Goal: Transaction & Acquisition: Book appointment/travel/reservation

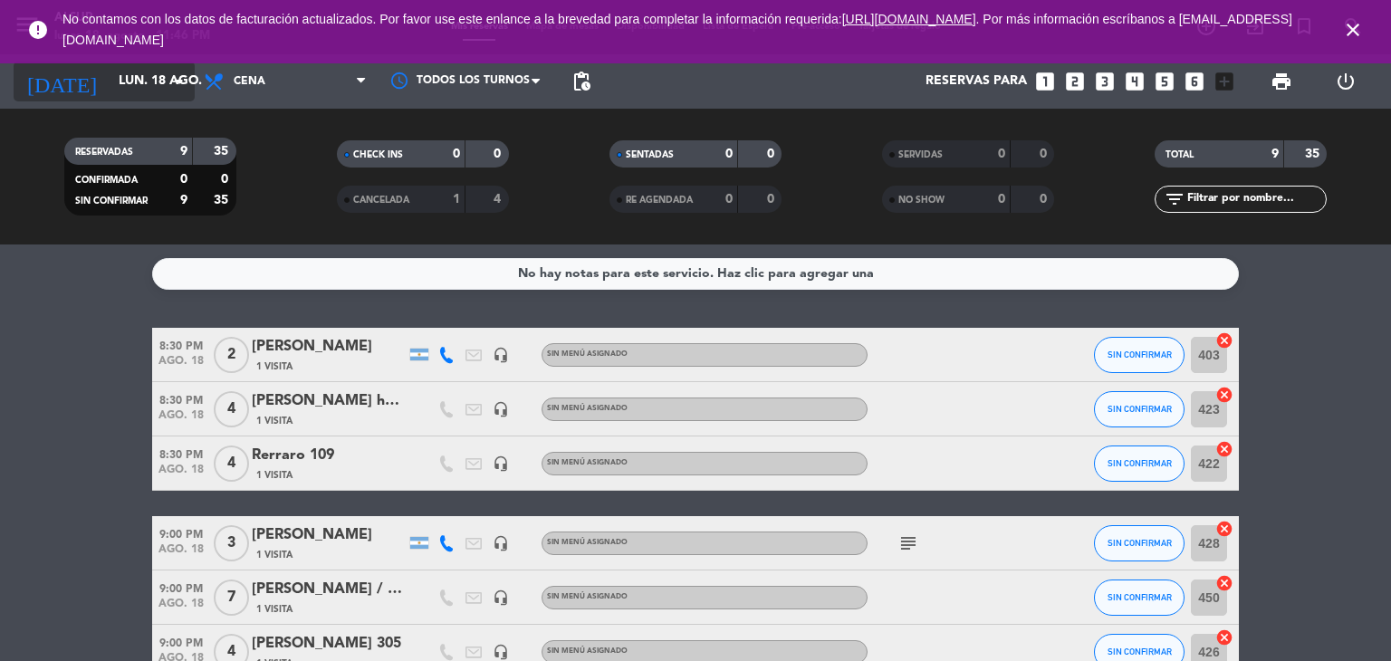
click at [177, 89] on icon "arrow_drop_down" at bounding box center [179, 82] width 22 height 22
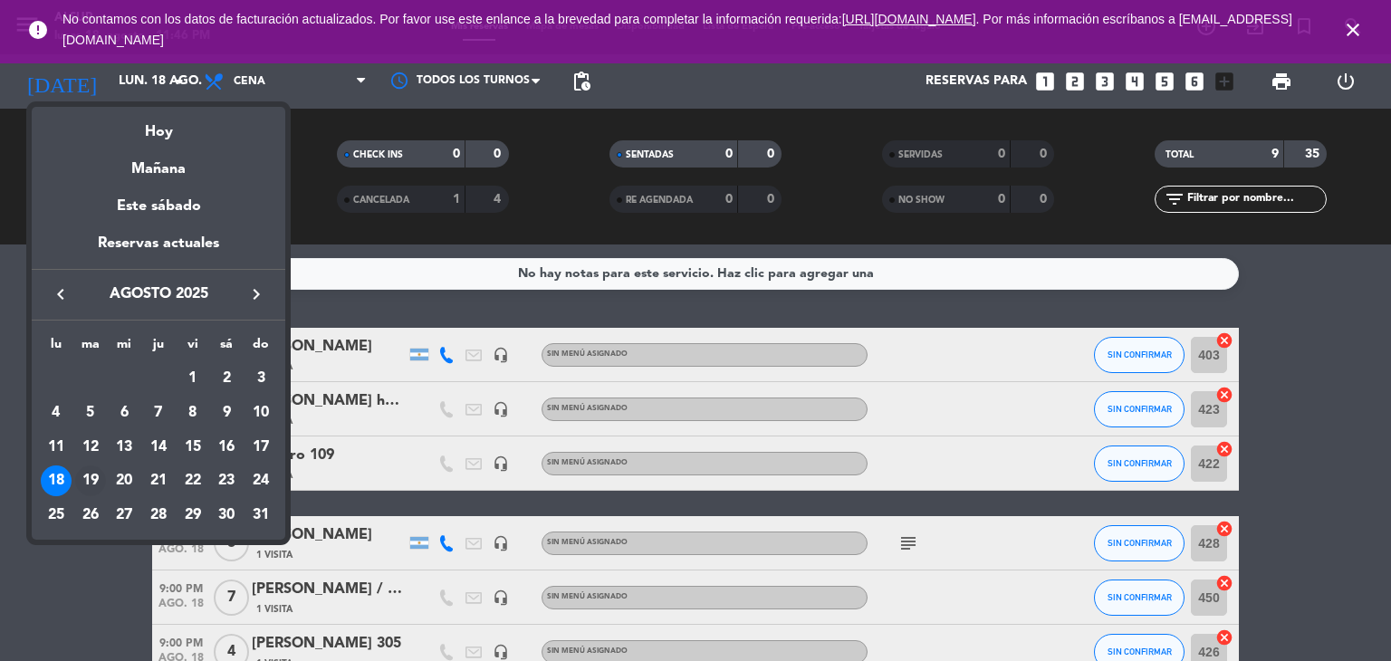
click at [91, 483] on div "19" at bounding box center [90, 480] width 31 height 31
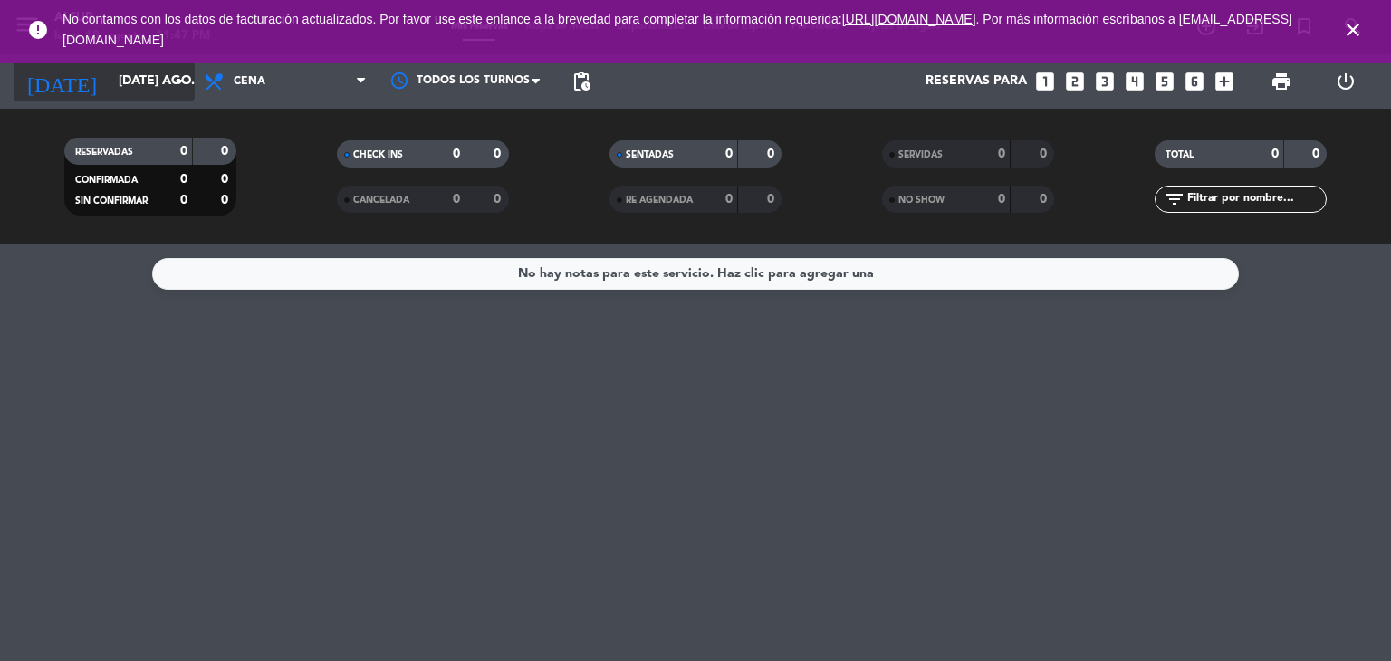
click at [177, 89] on icon "arrow_drop_down" at bounding box center [179, 82] width 22 height 22
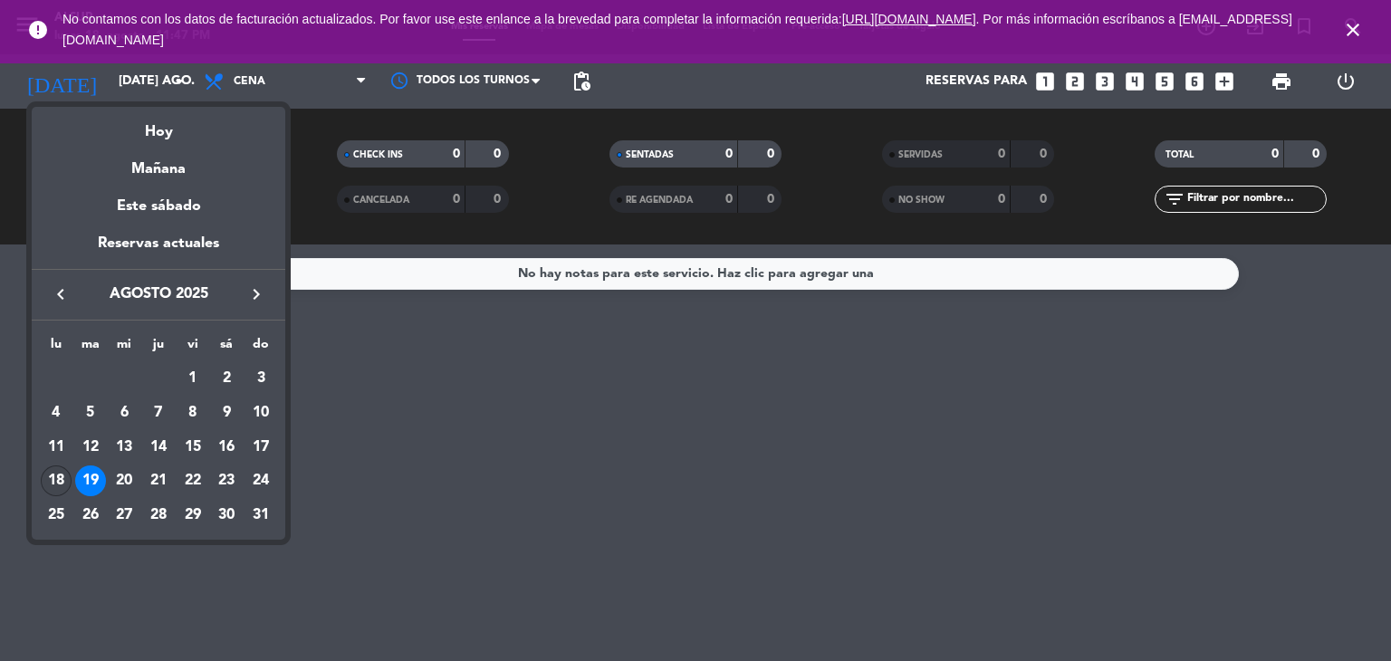
click at [56, 475] on div "18" at bounding box center [56, 480] width 31 height 31
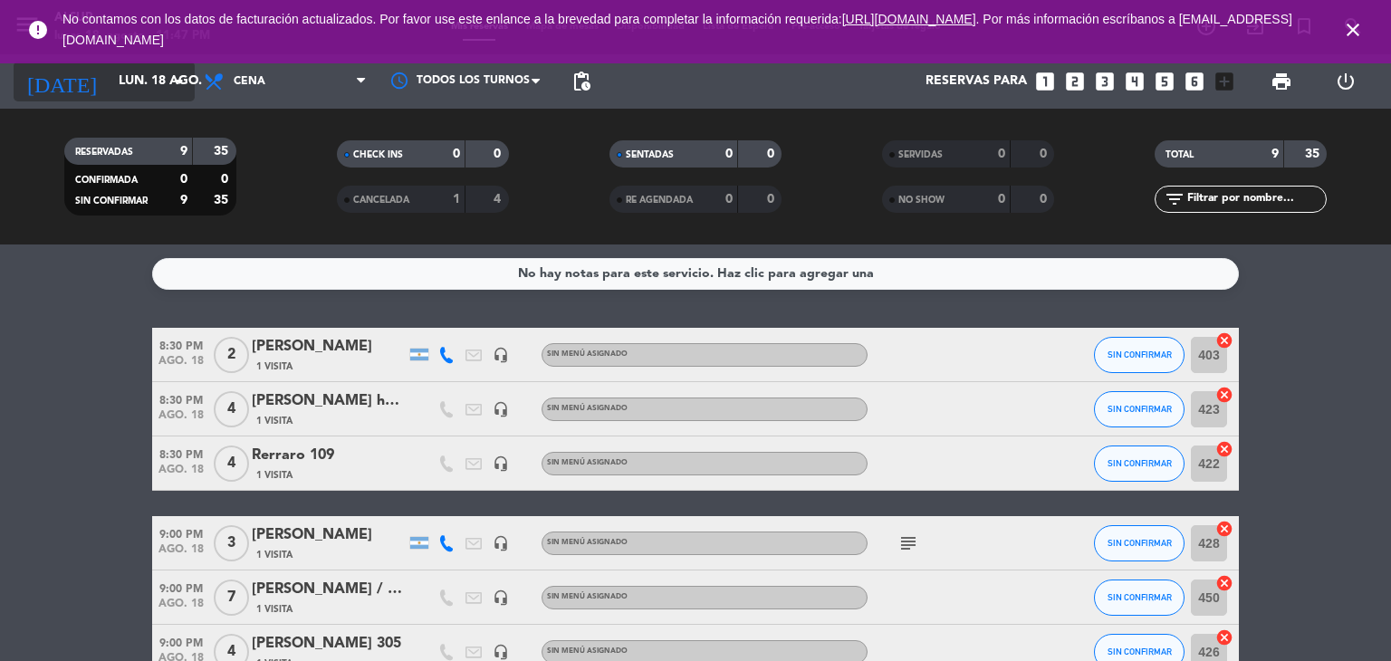
click at [172, 91] on icon "arrow_drop_down" at bounding box center [179, 82] width 22 height 22
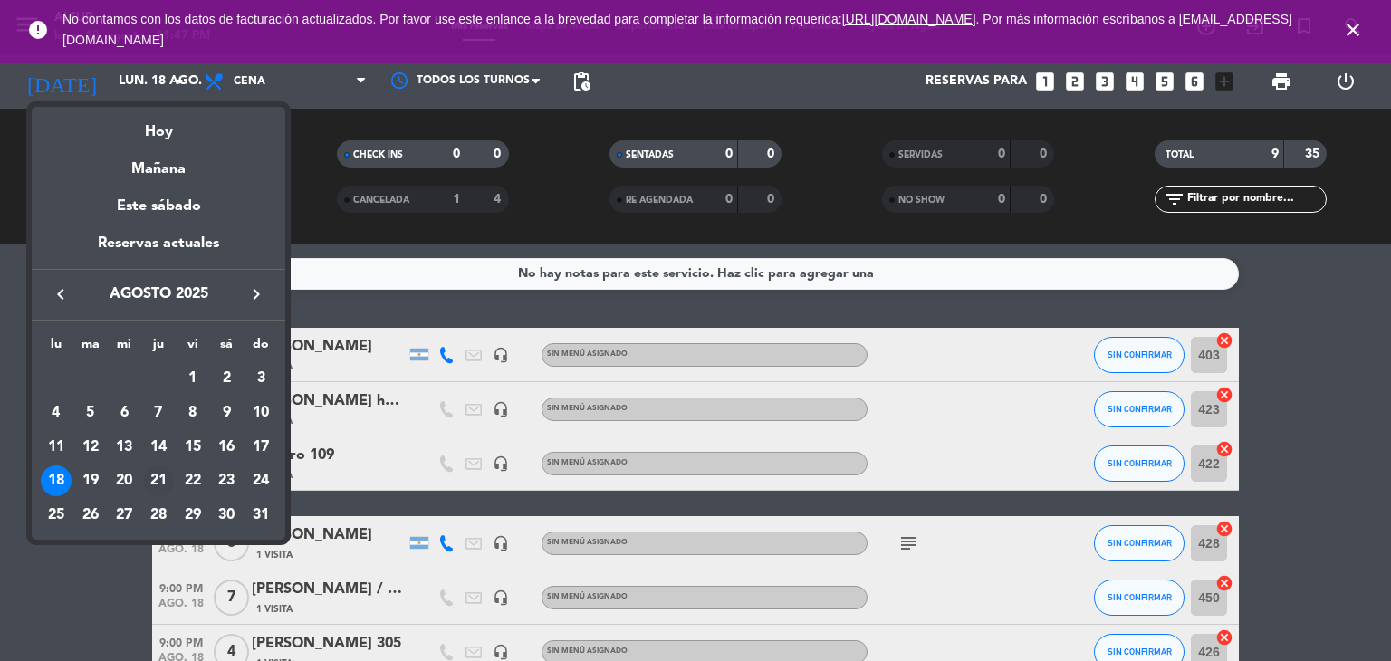
click at [159, 479] on div "21" at bounding box center [158, 480] width 31 height 31
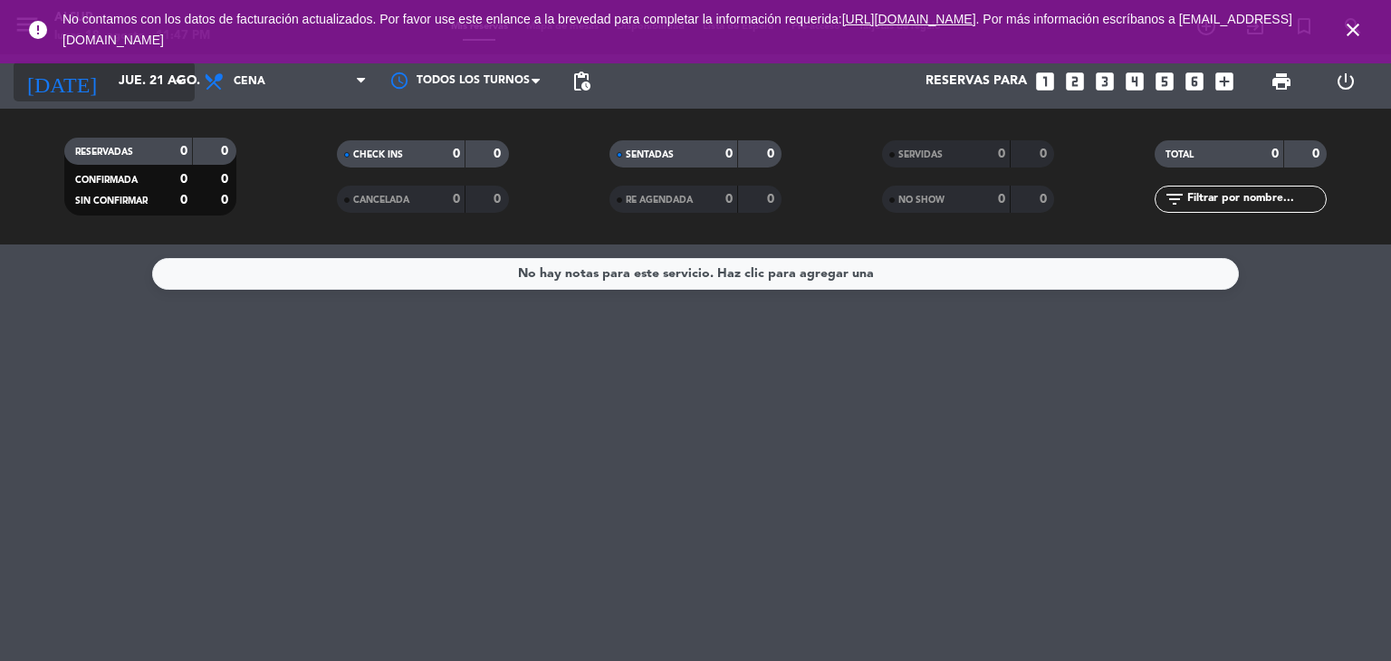
click at [177, 87] on icon "arrow_drop_down" at bounding box center [179, 82] width 22 height 22
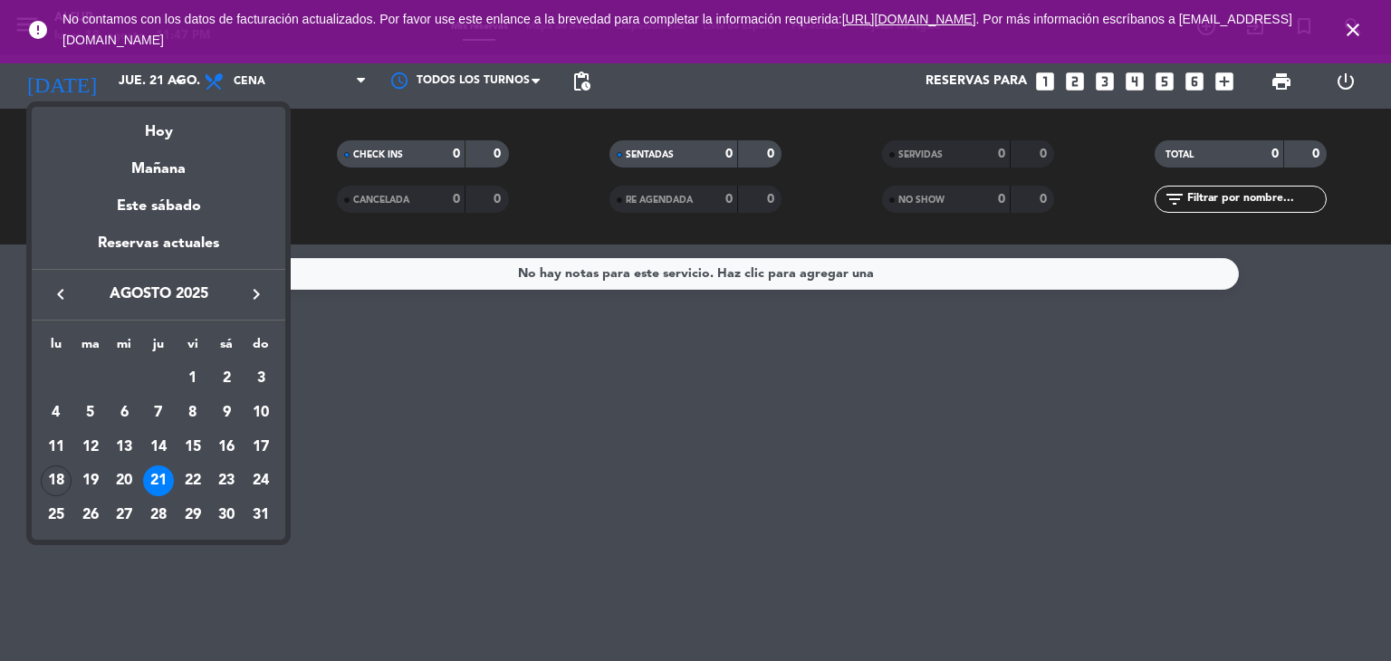
click at [192, 474] on div "22" at bounding box center [192, 480] width 31 height 31
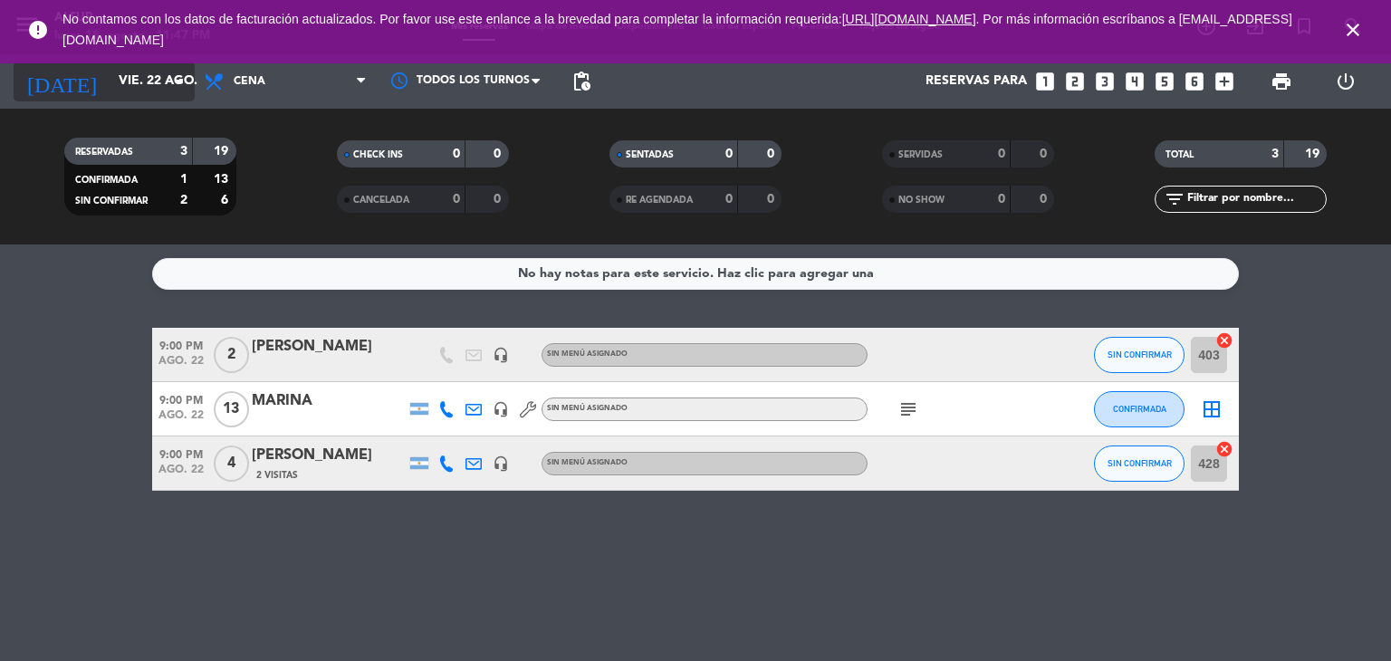
click at [173, 90] on icon "arrow_drop_down" at bounding box center [179, 82] width 22 height 22
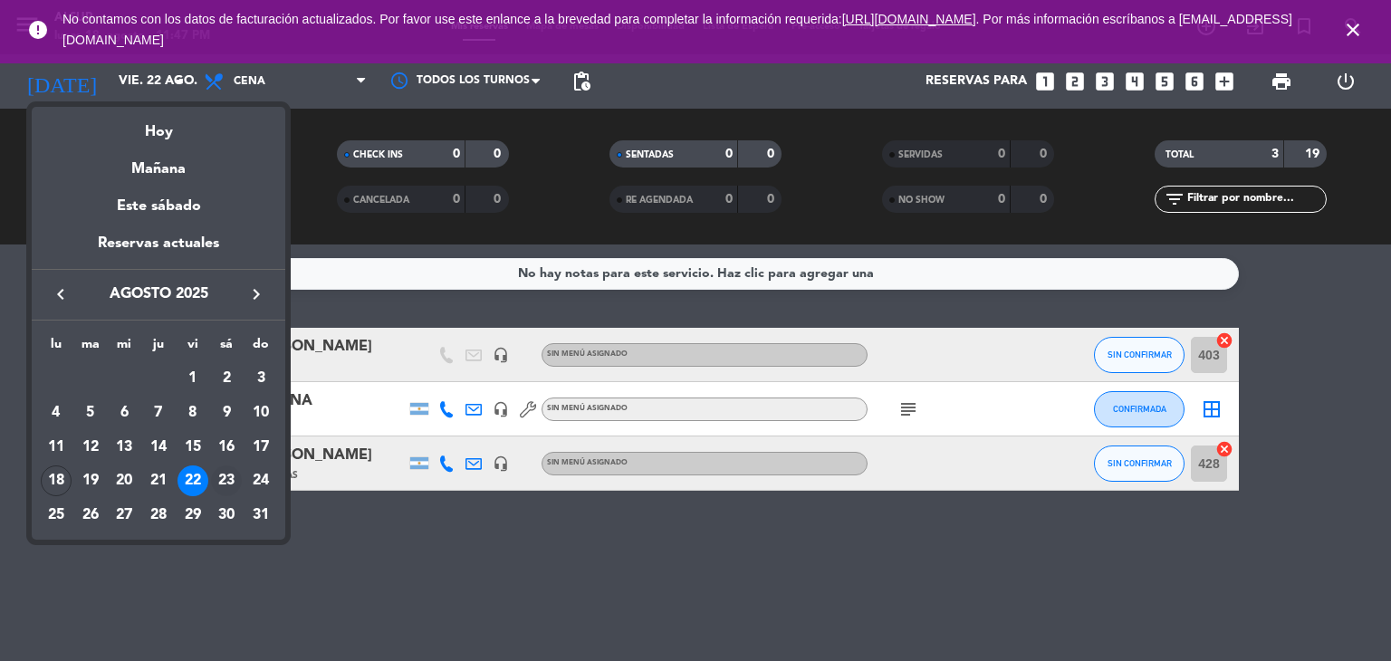
click at [228, 479] on div "23" at bounding box center [226, 480] width 31 height 31
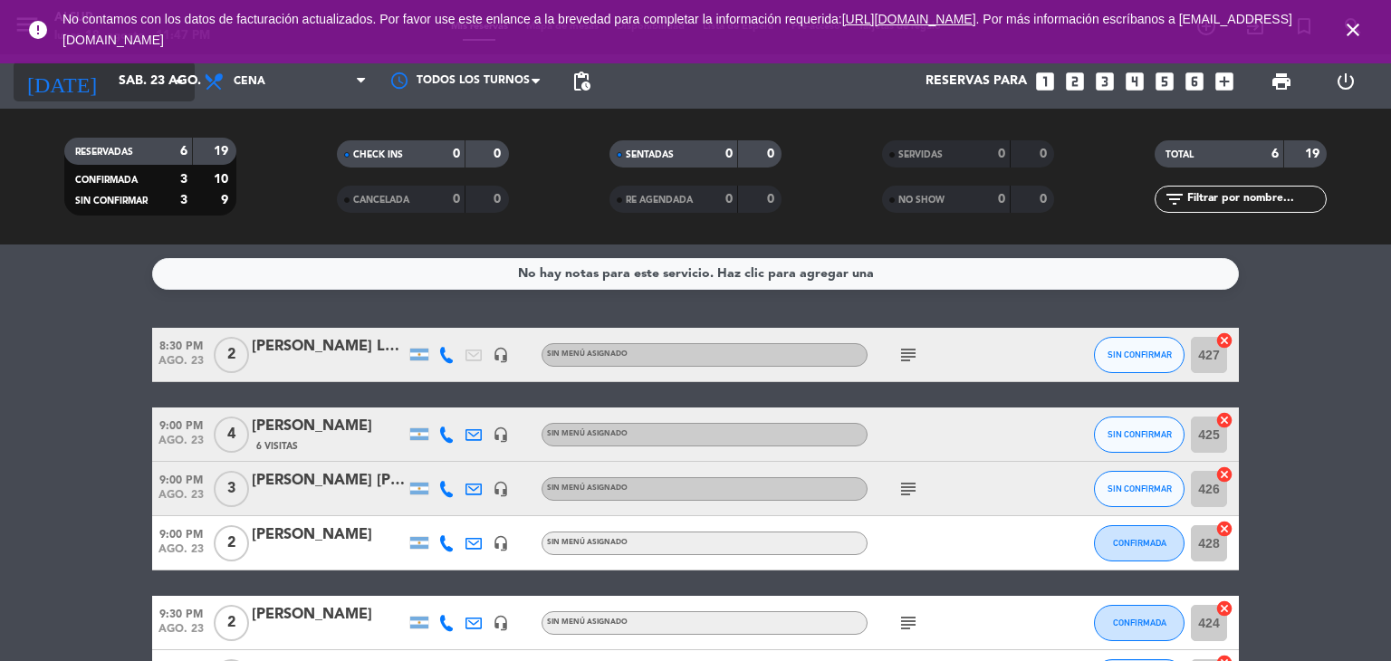
click at [170, 92] on input "sáb. 23 ago." at bounding box center [196, 81] width 172 height 33
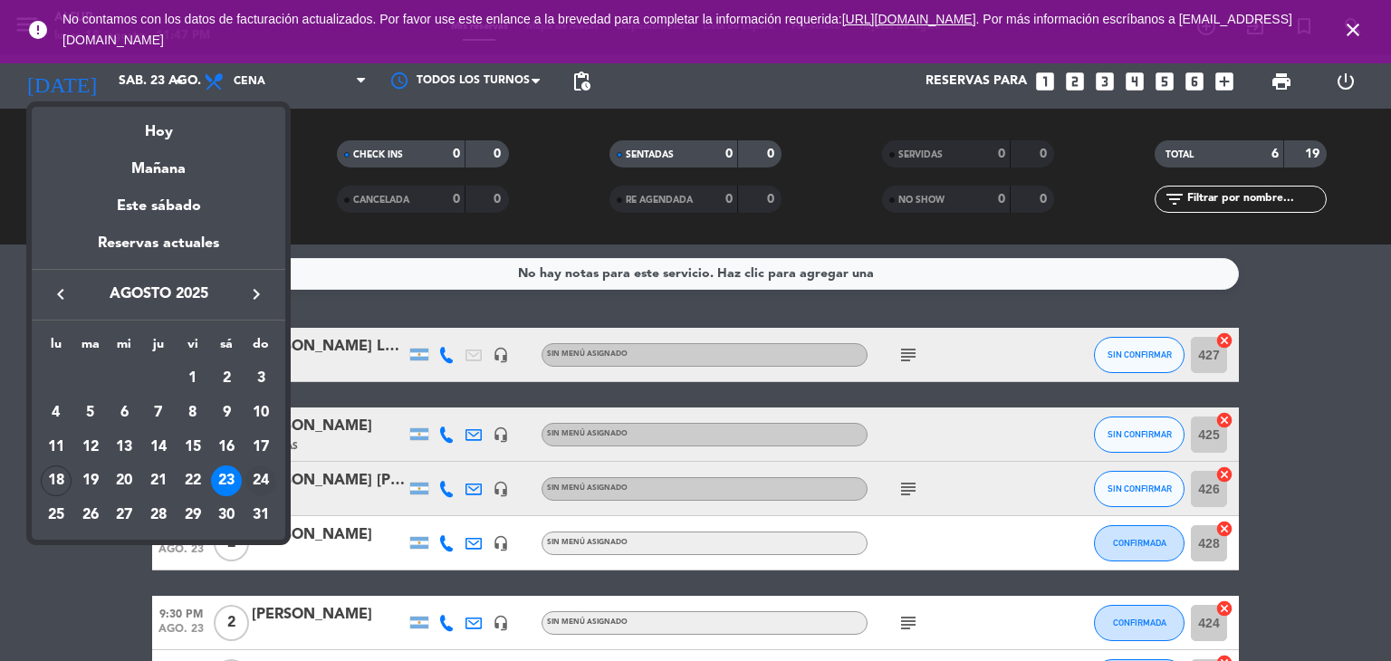
click at [261, 475] on div "24" at bounding box center [260, 480] width 31 height 31
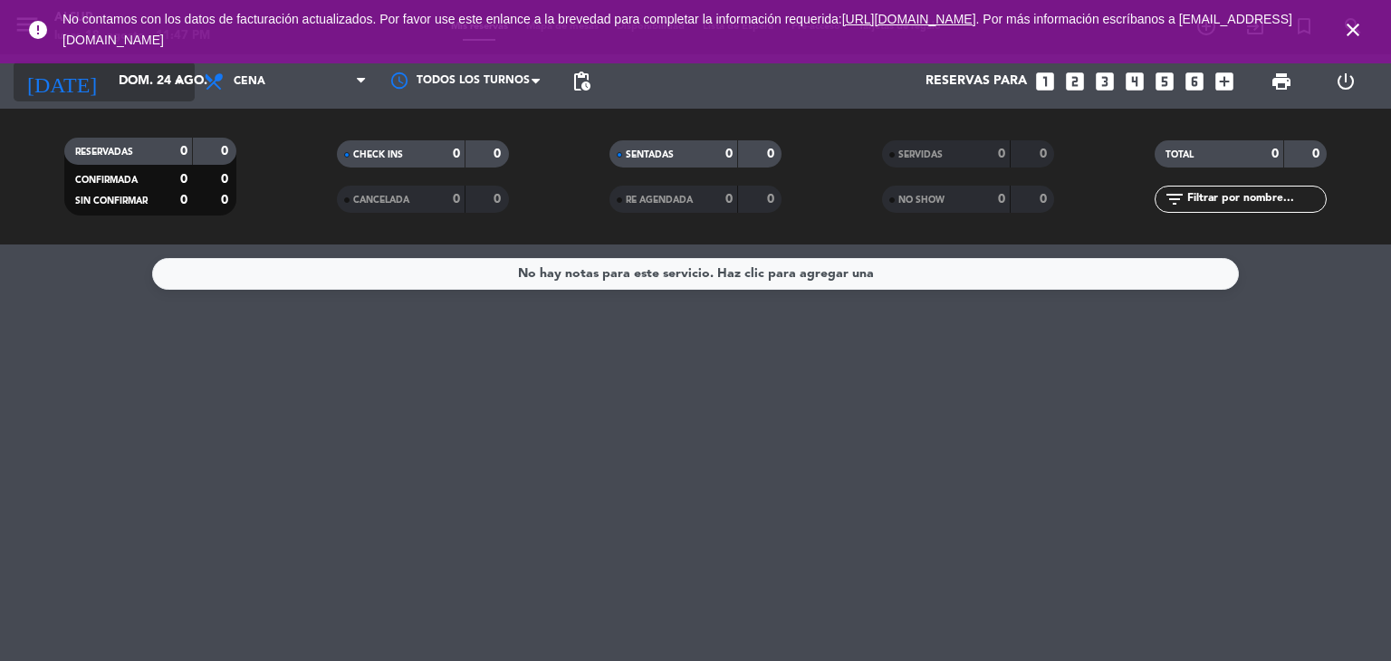
click at [181, 86] on icon "arrow_drop_down" at bounding box center [179, 82] width 22 height 22
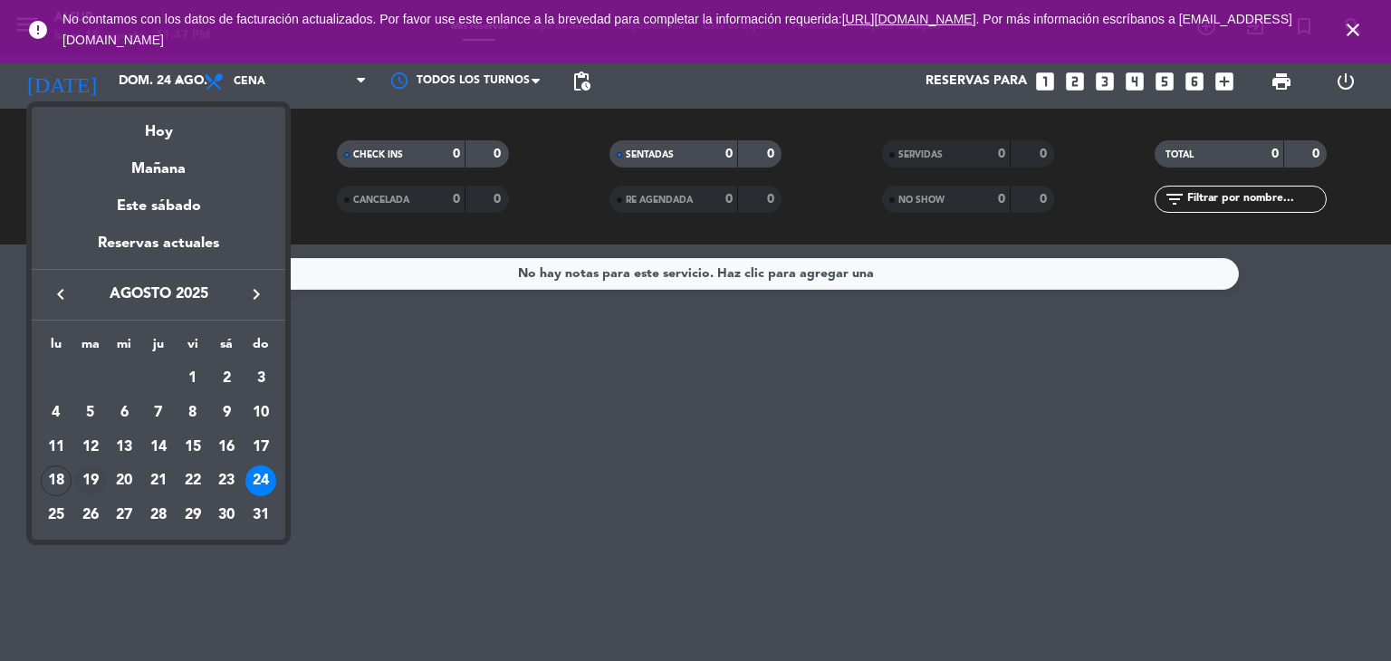
click at [100, 473] on div "19" at bounding box center [90, 480] width 31 height 31
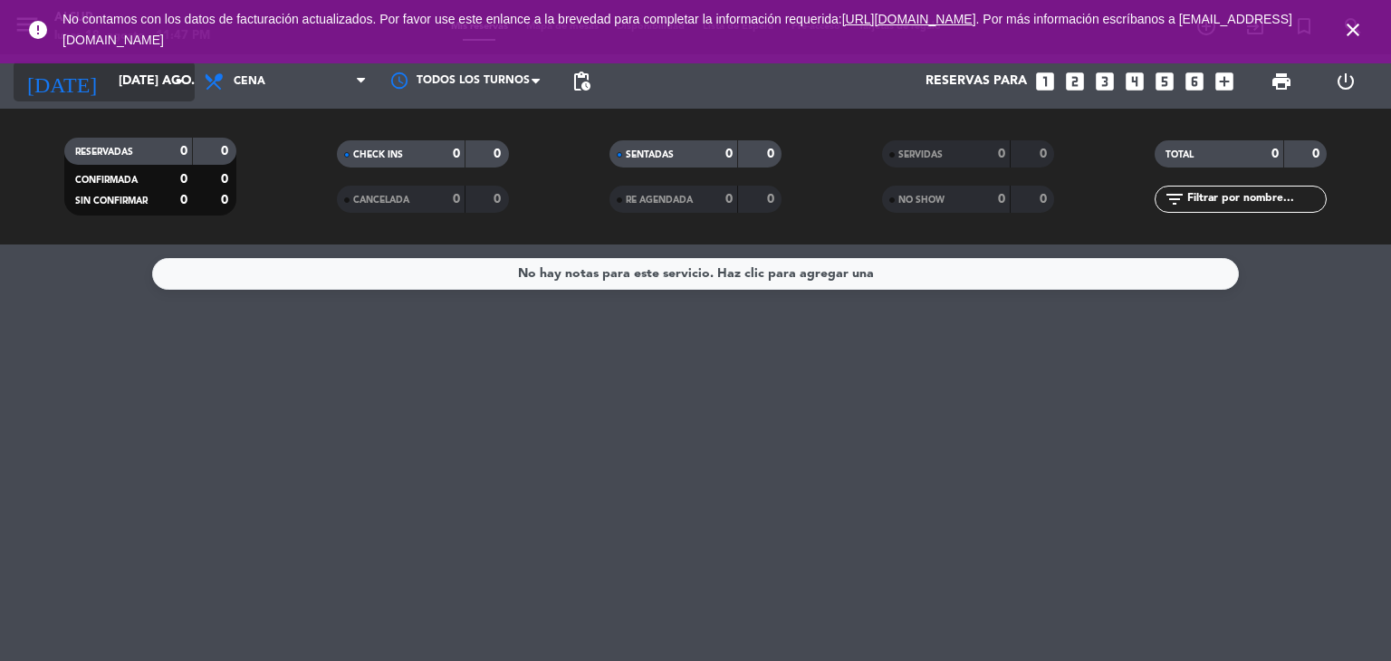
click at [180, 90] on icon "arrow_drop_down" at bounding box center [179, 82] width 22 height 22
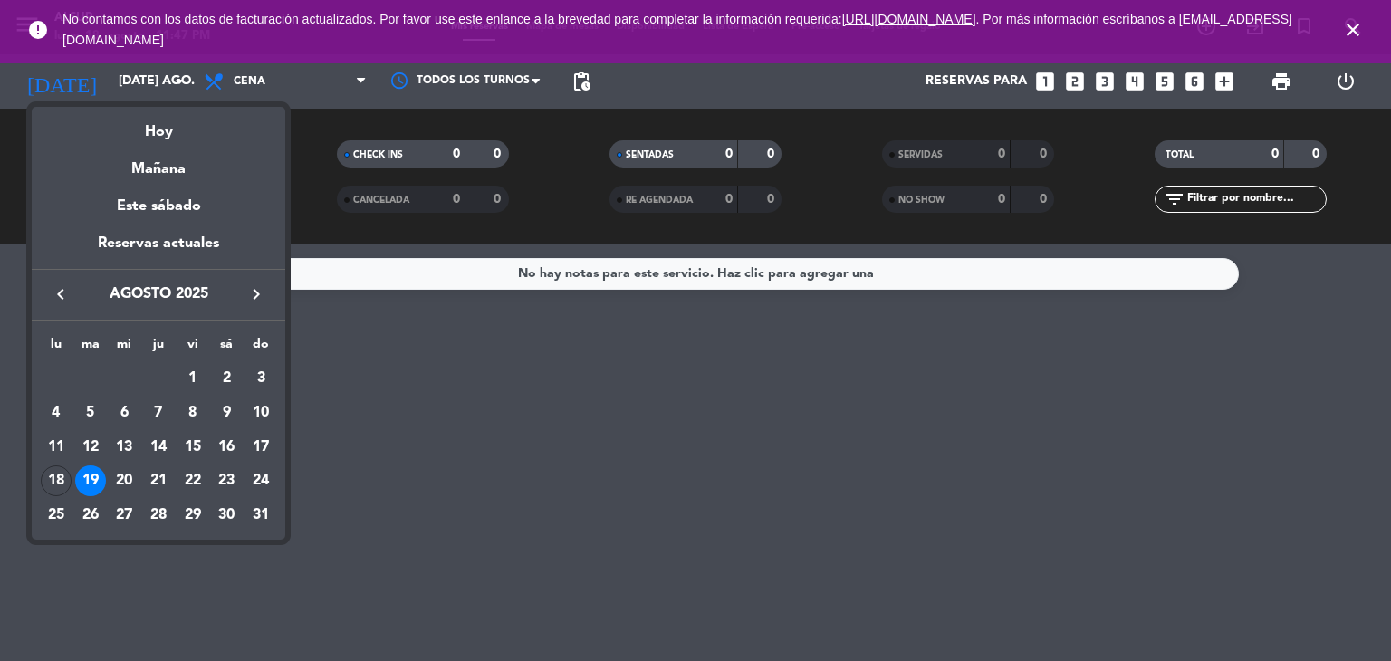
click at [53, 491] on div "18" at bounding box center [56, 480] width 31 height 31
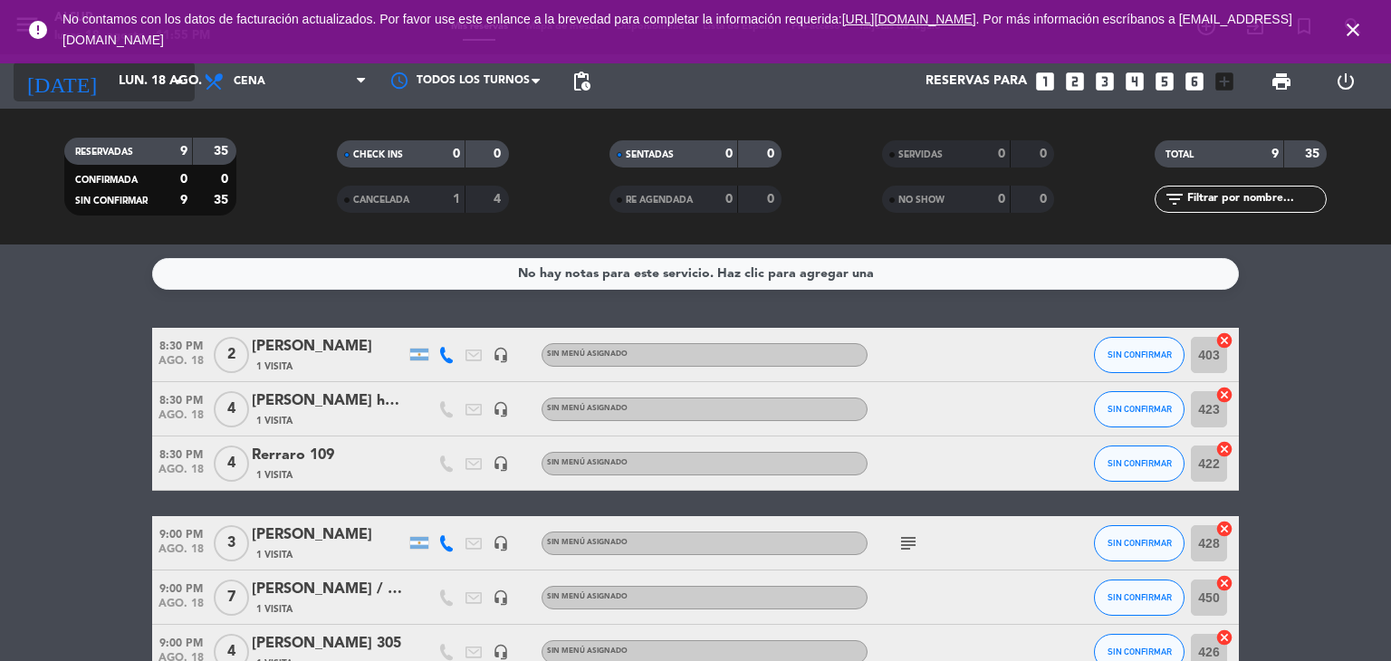
click at [163, 84] on input "lun. 18 ago." at bounding box center [196, 81] width 172 height 33
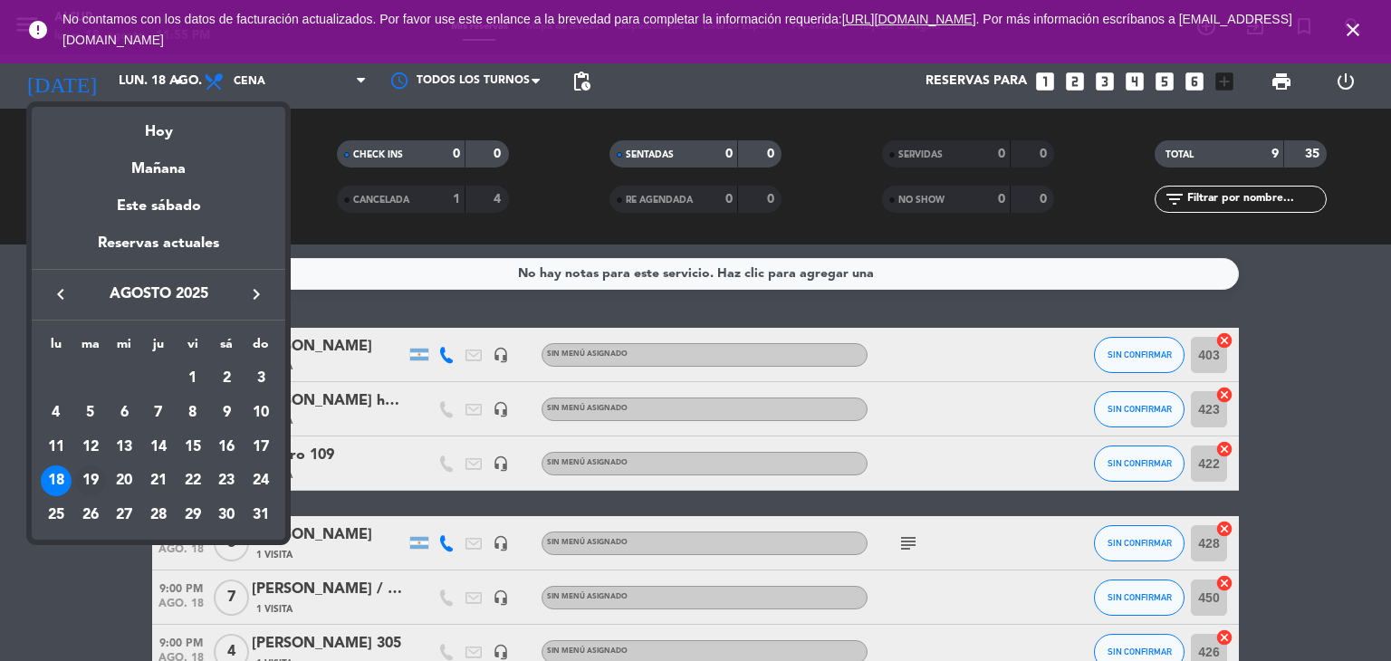
click at [87, 479] on div "19" at bounding box center [90, 480] width 31 height 31
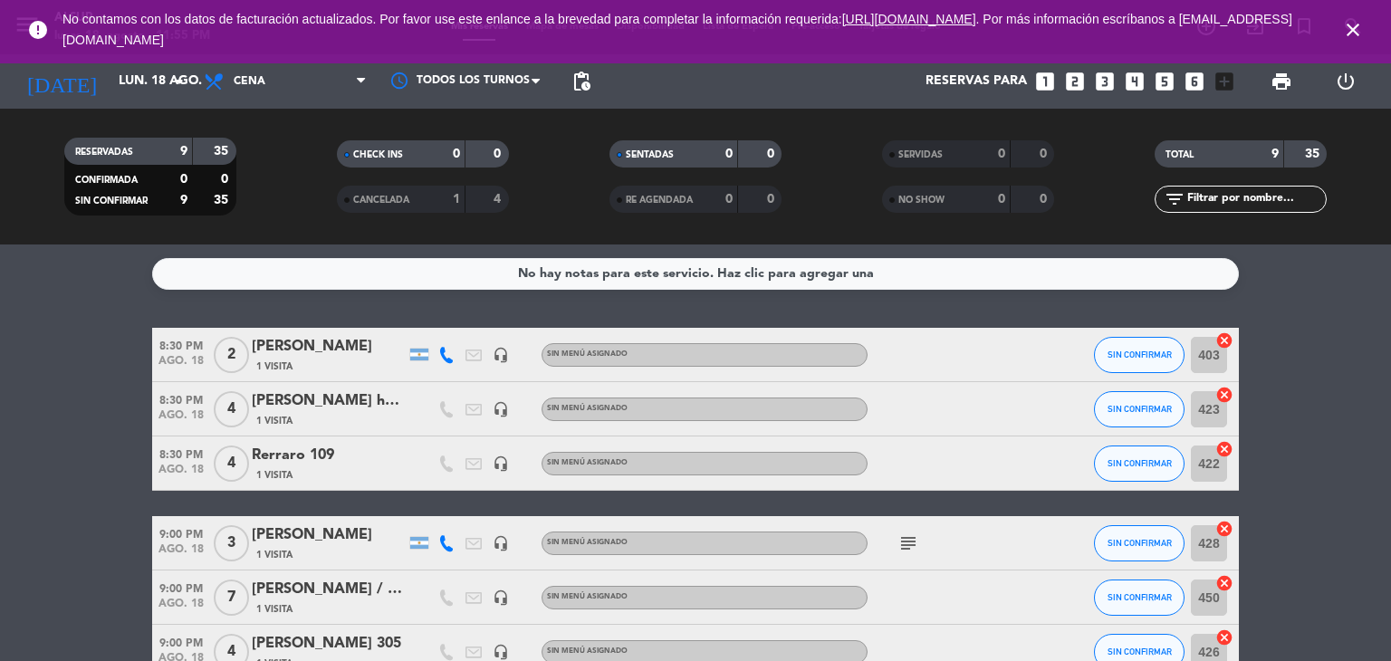
type input "[DATE] ago."
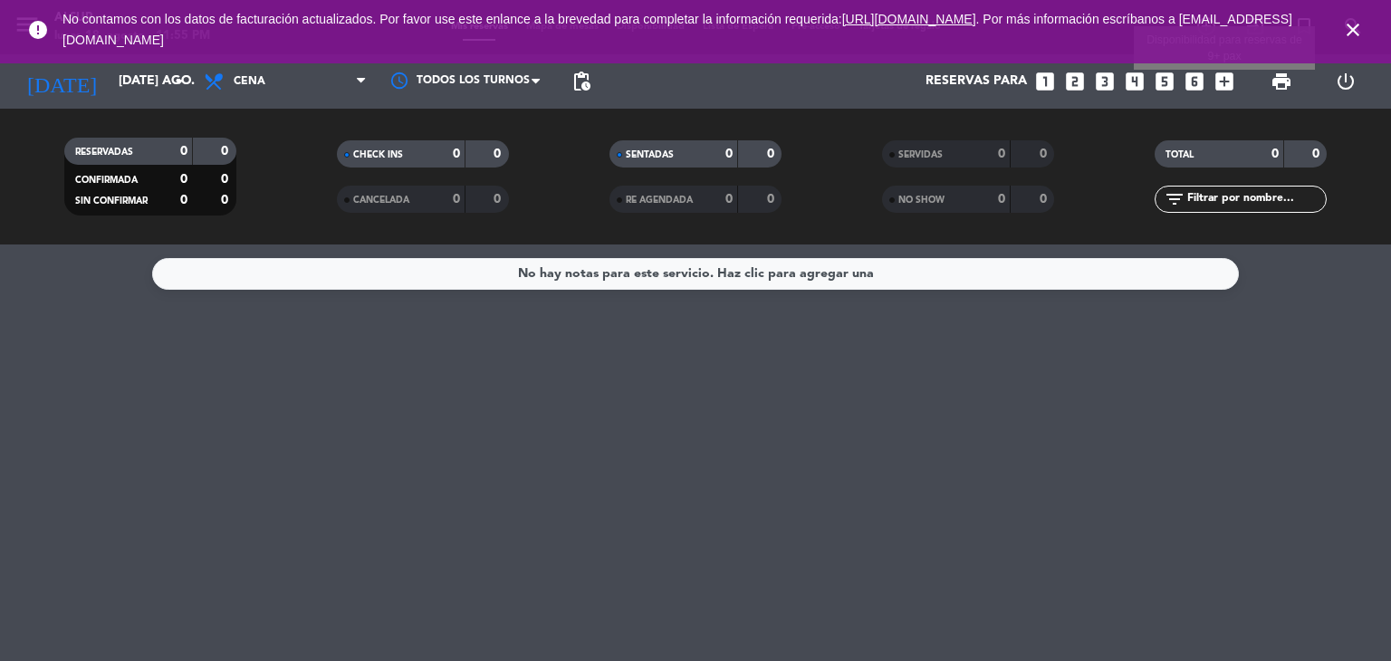
click at [1222, 81] on icon "add_box" at bounding box center [1224, 82] width 24 height 24
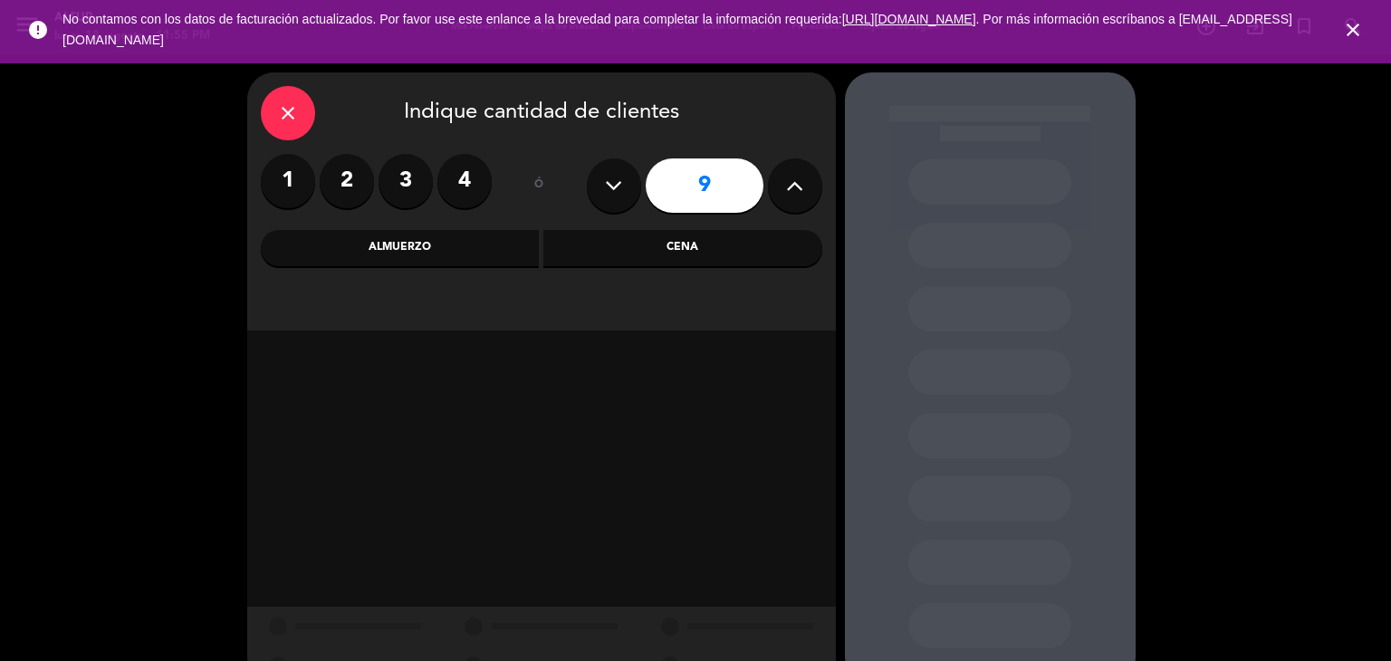
click at [620, 182] on icon at bounding box center [613, 185] width 17 height 27
type input "7"
click at [449, 260] on div "Almuerzo" at bounding box center [400, 248] width 279 height 36
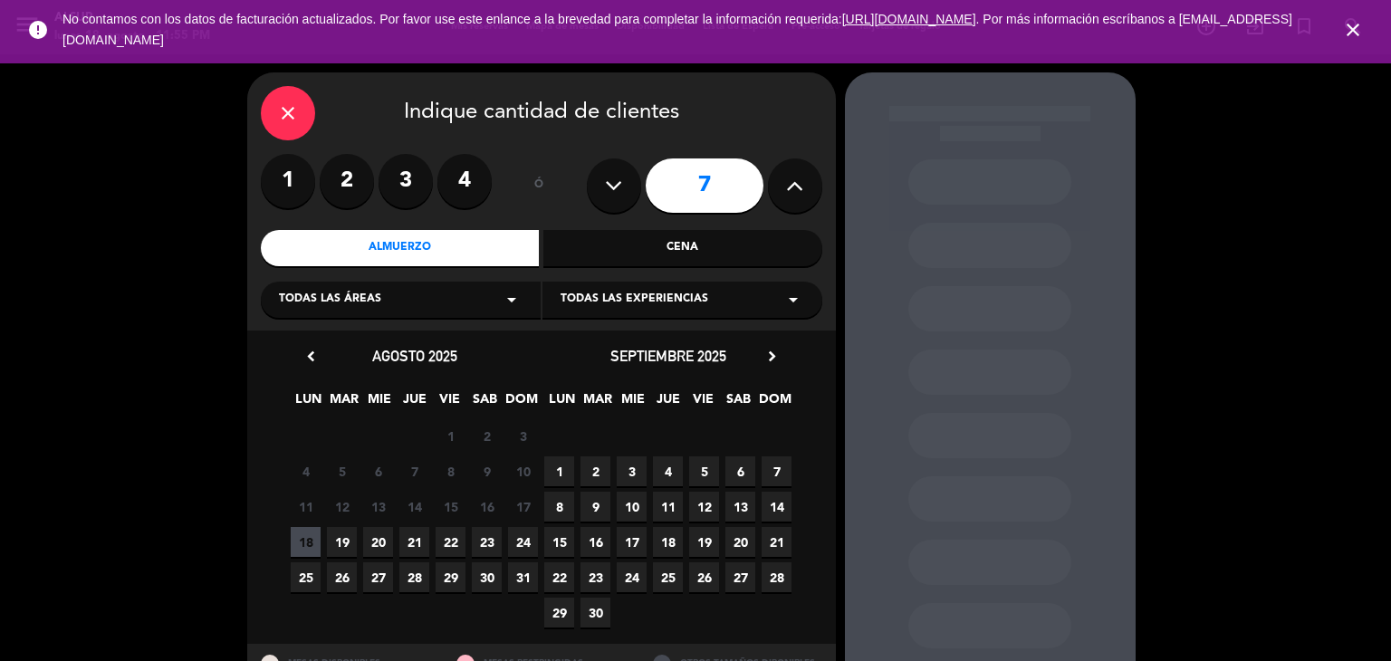
click at [347, 536] on span "19" at bounding box center [342, 542] width 30 height 30
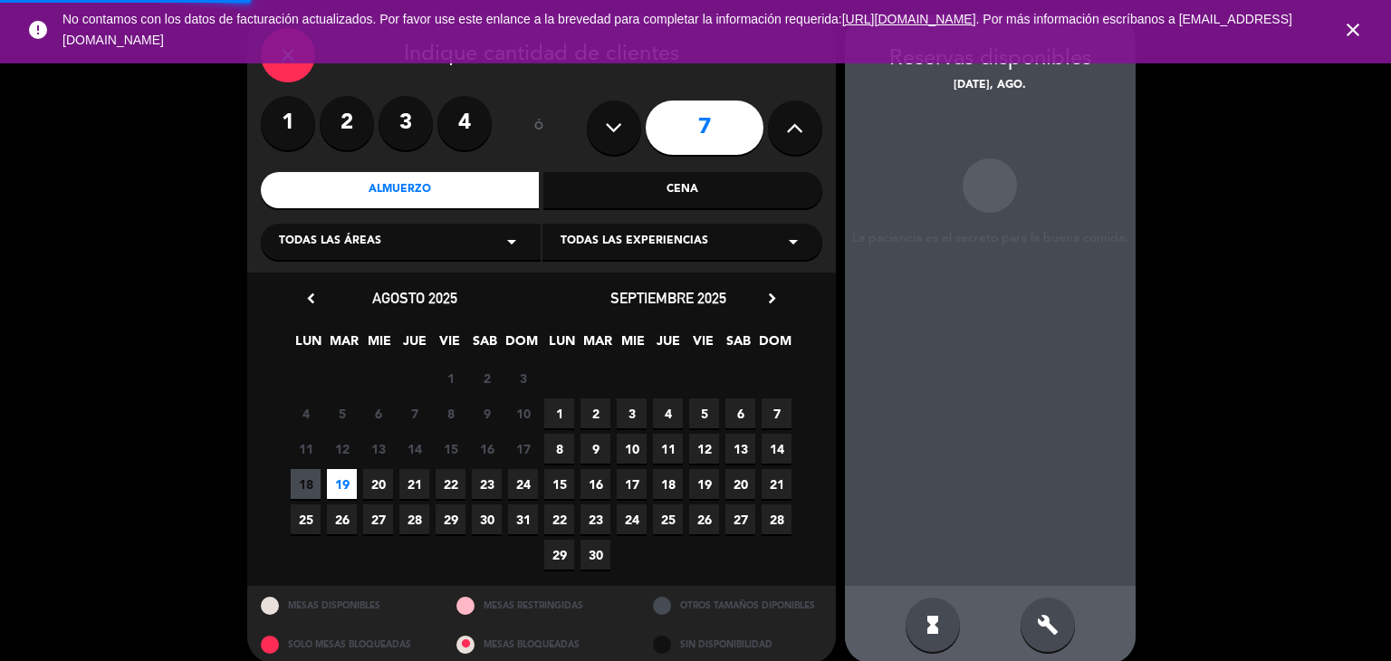
scroll to position [72, 0]
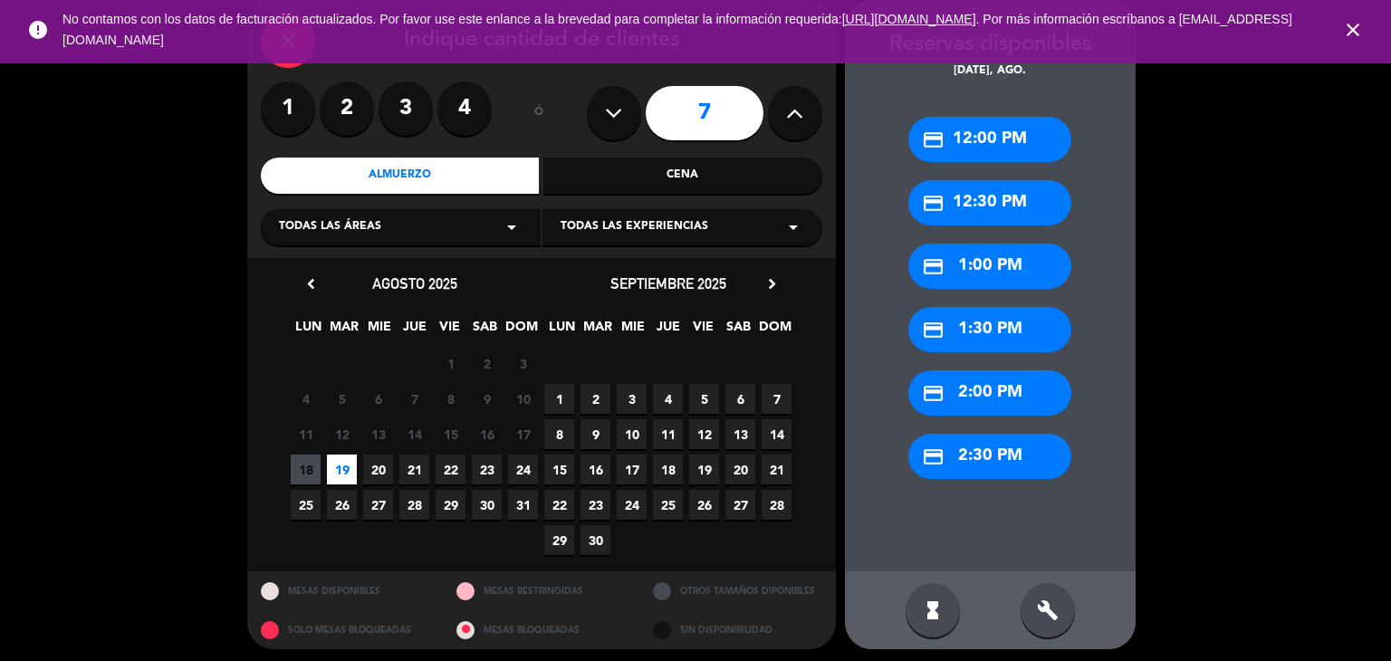
click at [974, 337] on div "credit_card 1:30 PM" at bounding box center [989, 329] width 163 height 45
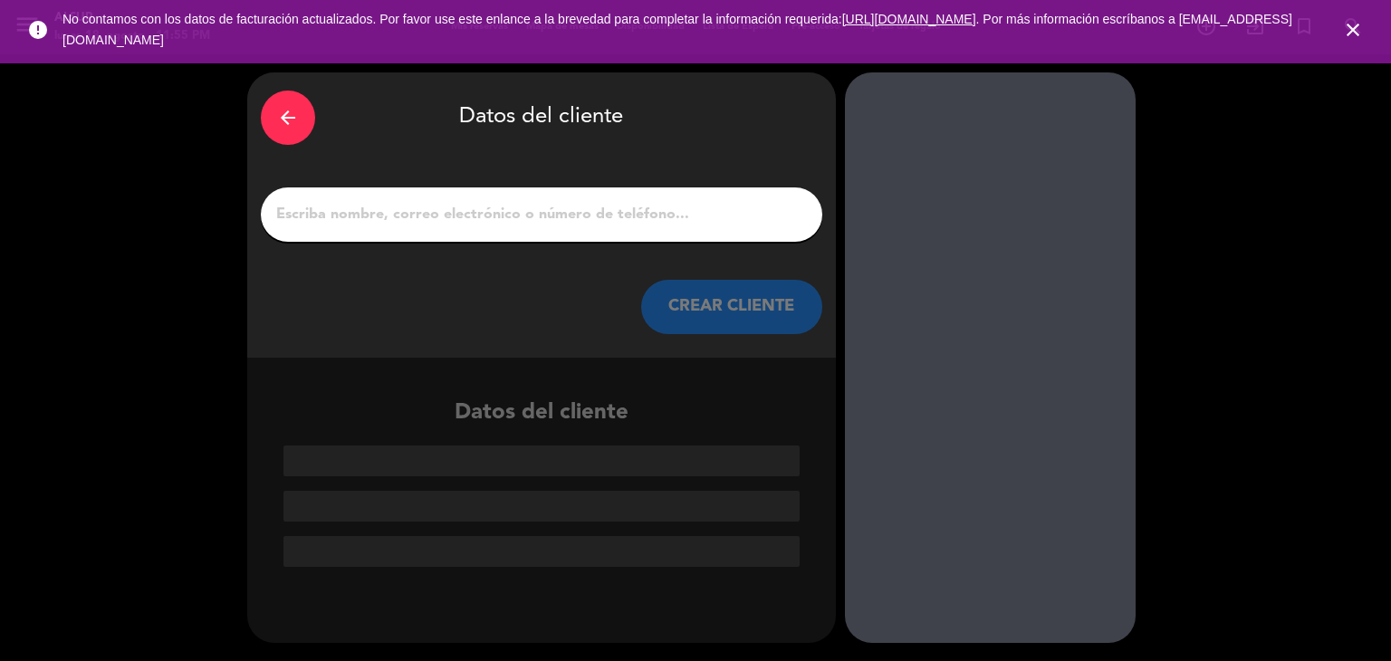
scroll to position [0, 0]
click at [709, 208] on input "1" at bounding box center [541, 214] width 534 height 25
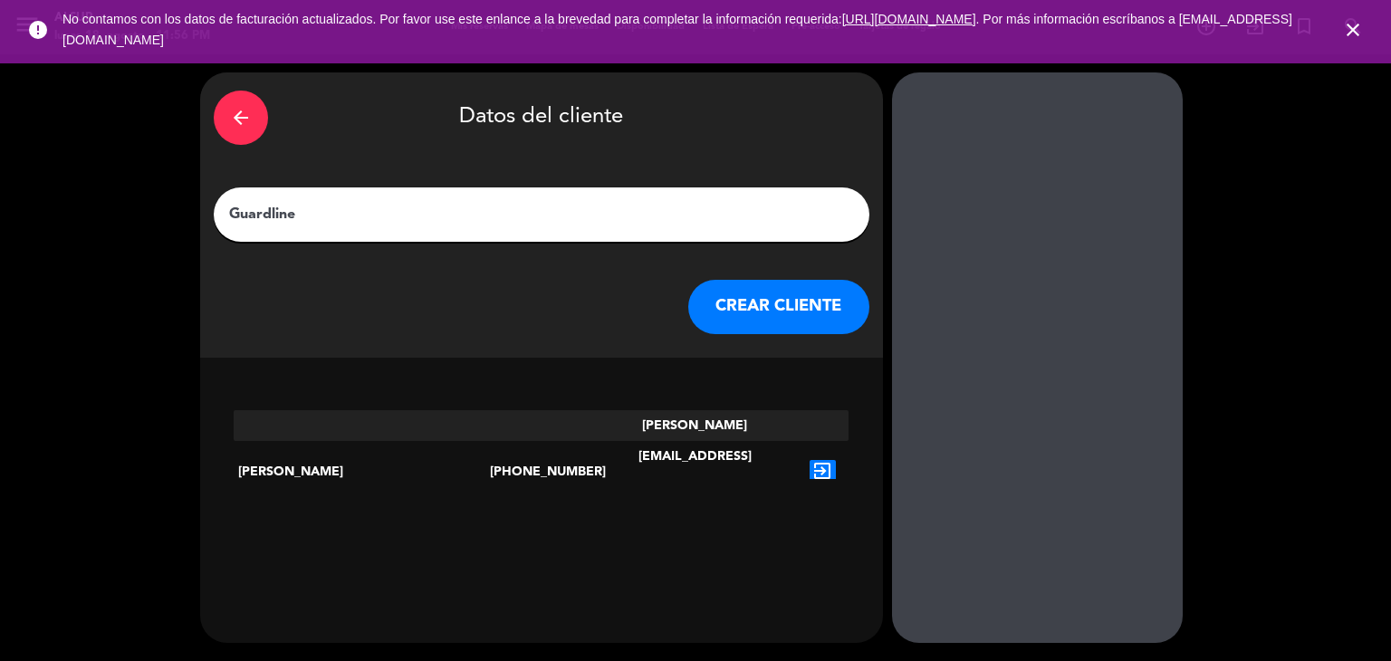
type input "Guardline"
click at [688, 300] on button "CREAR CLIENTE" at bounding box center [778, 307] width 181 height 54
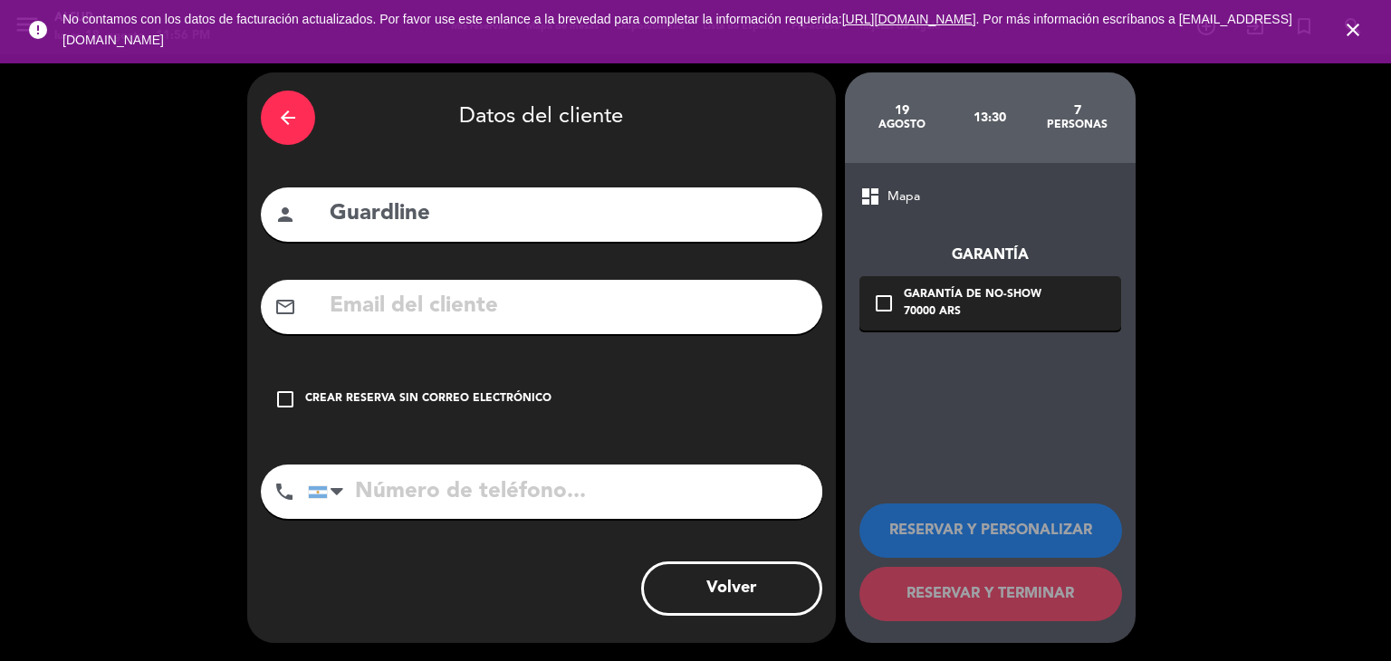
click at [377, 406] on div "Crear reserva sin correo electrónico" at bounding box center [428, 399] width 246 height 18
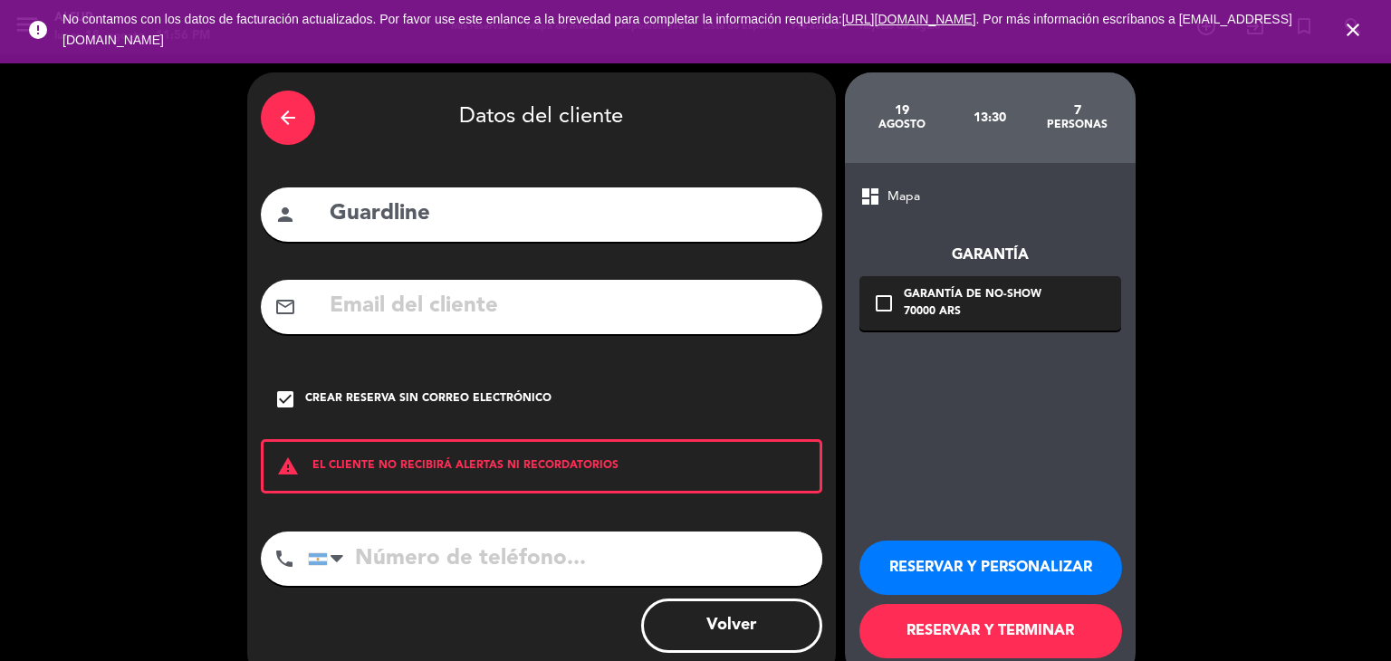
click at [290, 103] on div "arrow_back" at bounding box center [288, 118] width 54 height 54
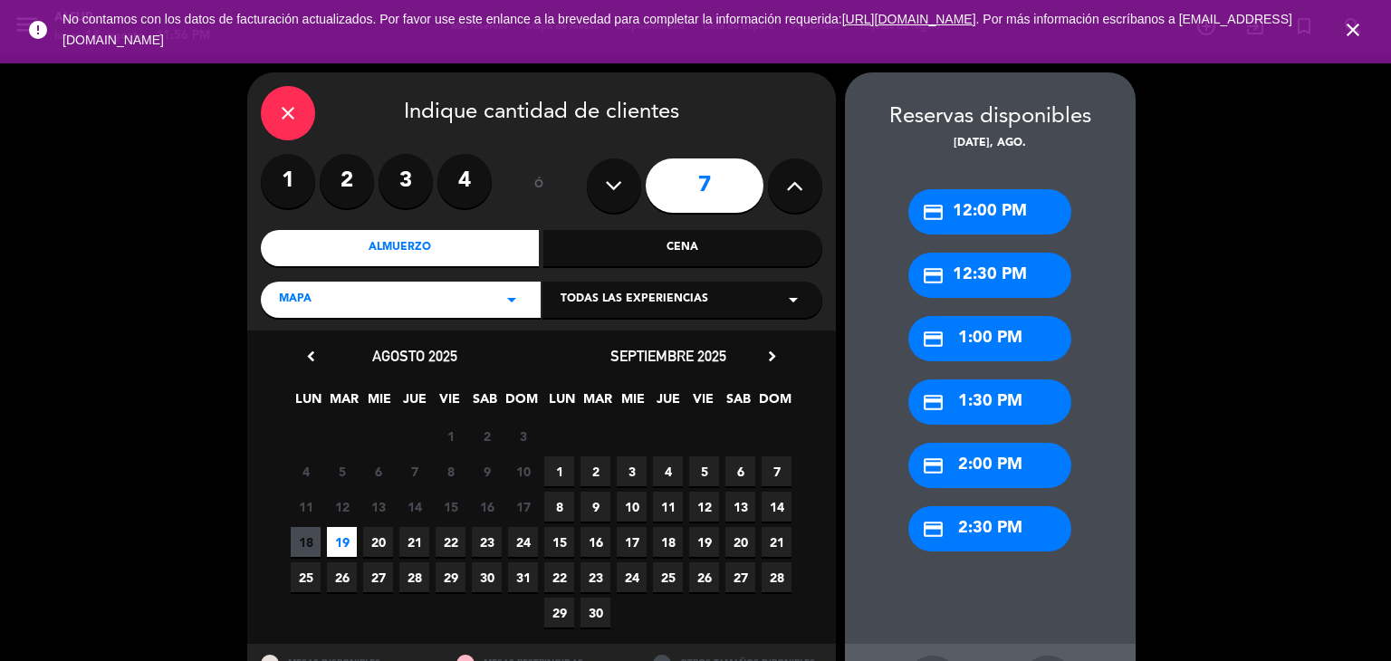
click at [1006, 392] on div "credit_card 1:30 PM" at bounding box center [989, 401] width 163 height 45
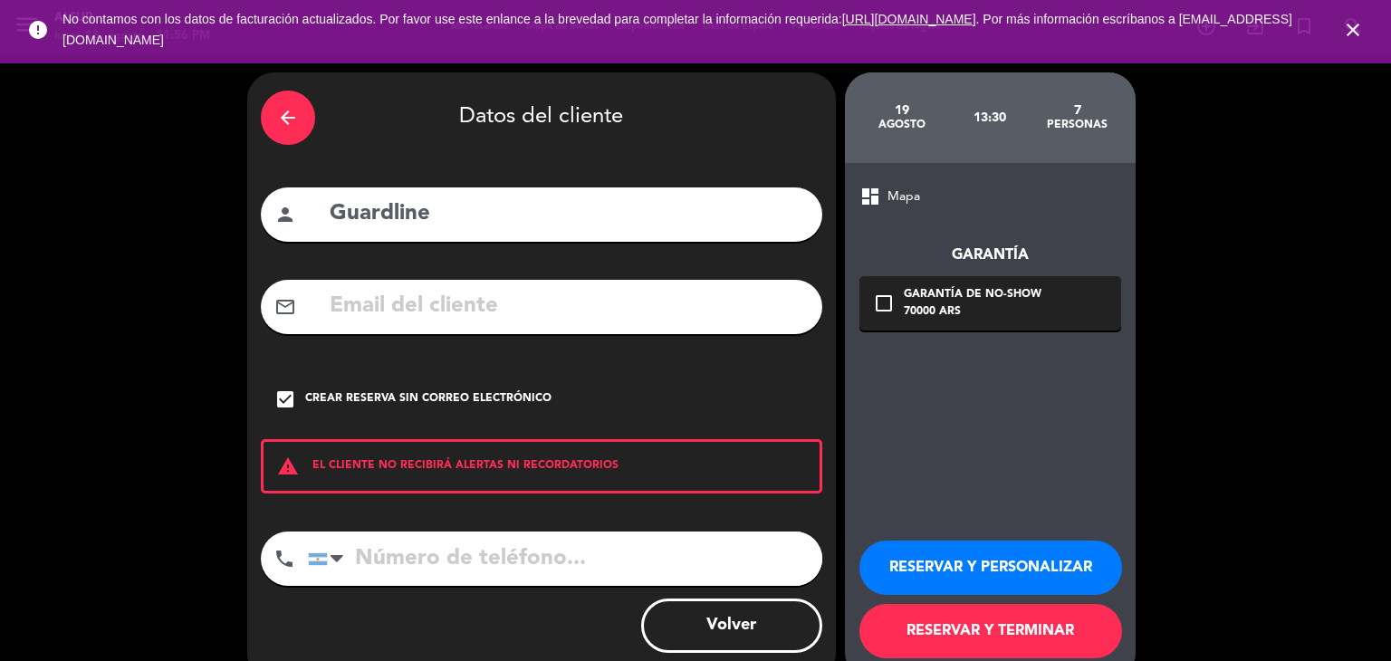
click at [589, 207] on input "Guardline" at bounding box center [568, 214] width 481 height 37
type input "G"
type input "Guard"
click at [299, 100] on div "arrow_back" at bounding box center [288, 118] width 54 height 54
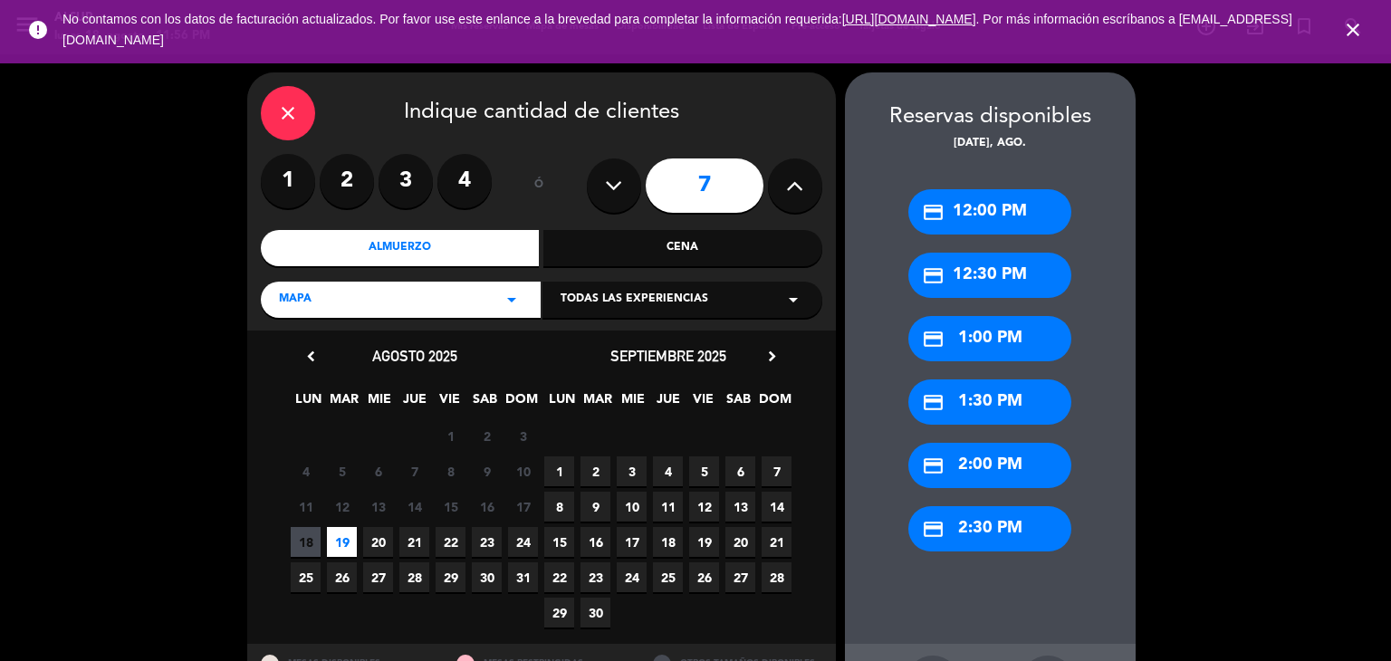
click at [296, 111] on icon "close" at bounding box center [288, 113] width 22 height 22
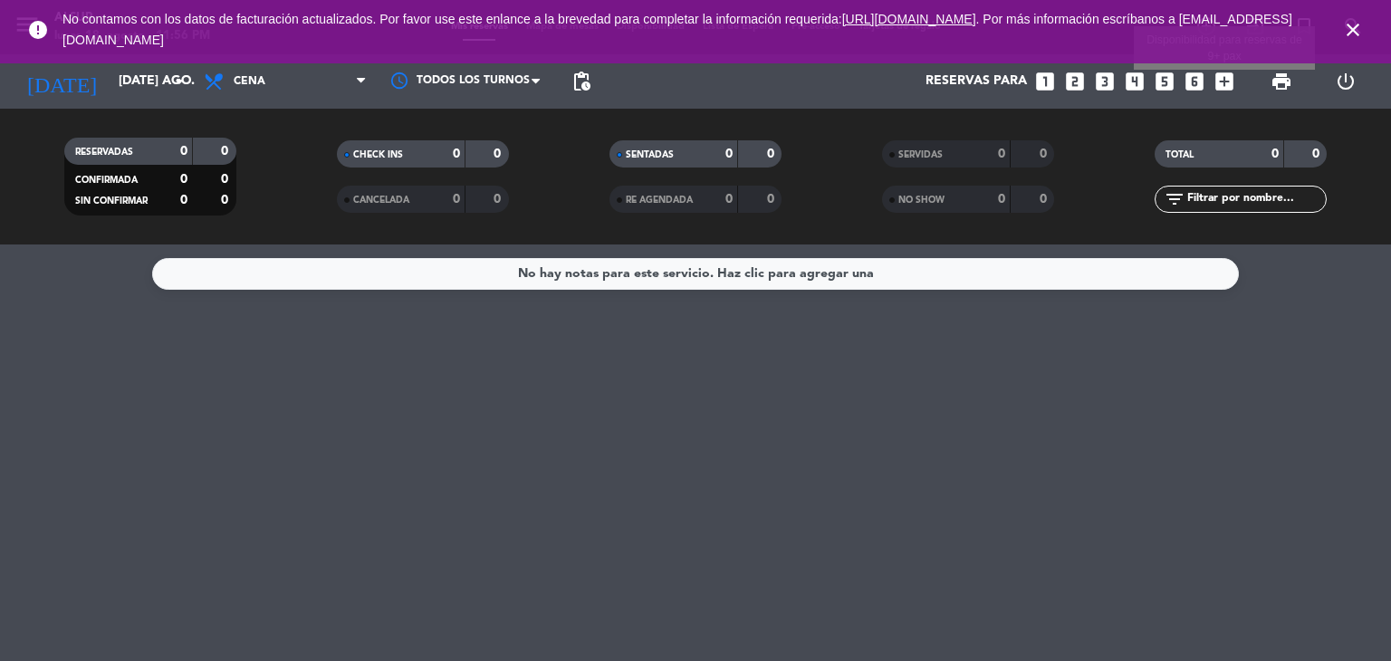
click at [1230, 80] on icon "add_box" at bounding box center [1224, 82] width 24 height 24
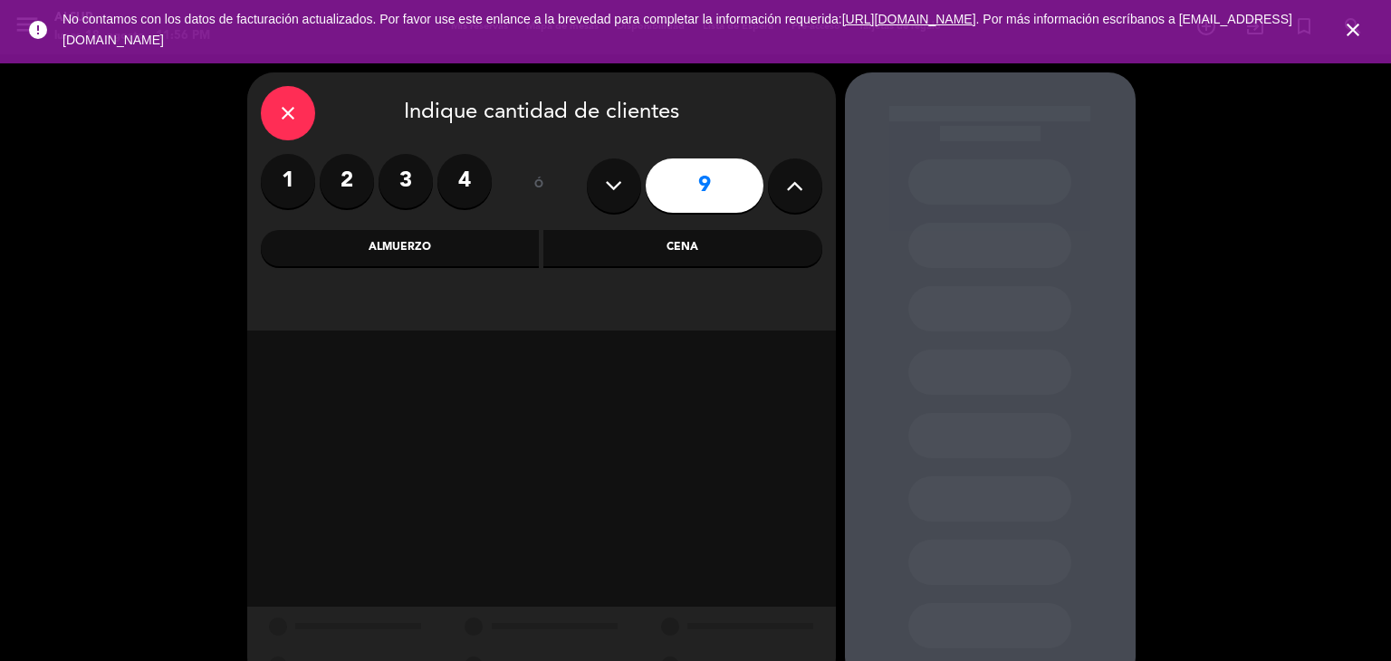
click at [598, 205] on button at bounding box center [614, 185] width 54 height 54
type input "7"
click at [482, 258] on div "Almuerzo" at bounding box center [400, 248] width 279 height 36
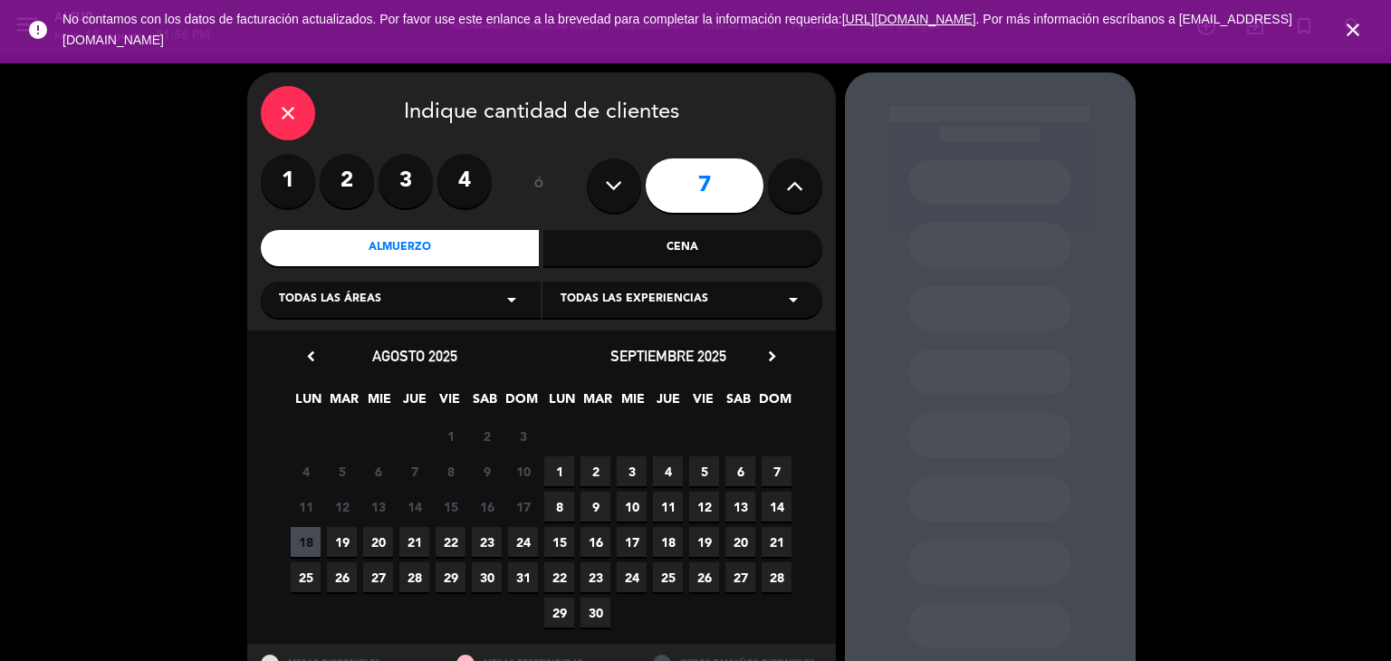
click at [345, 540] on span "19" at bounding box center [342, 542] width 30 height 30
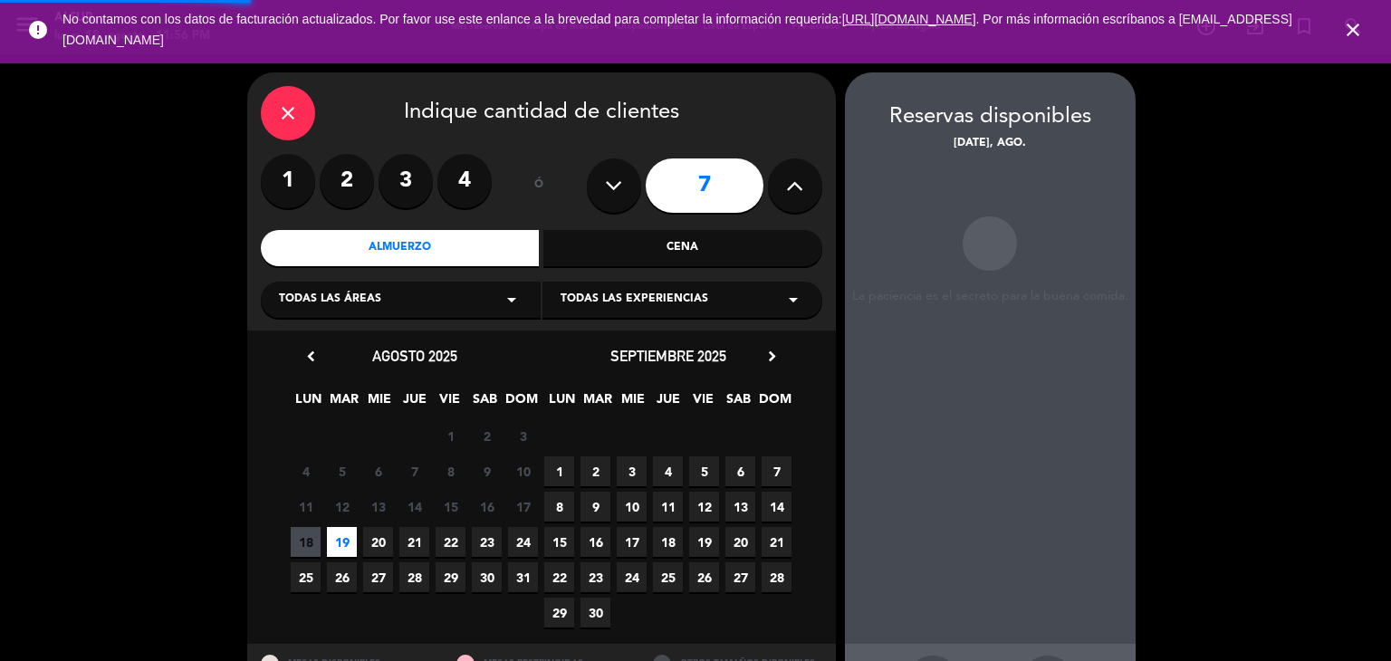
scroll to position [72, 0]
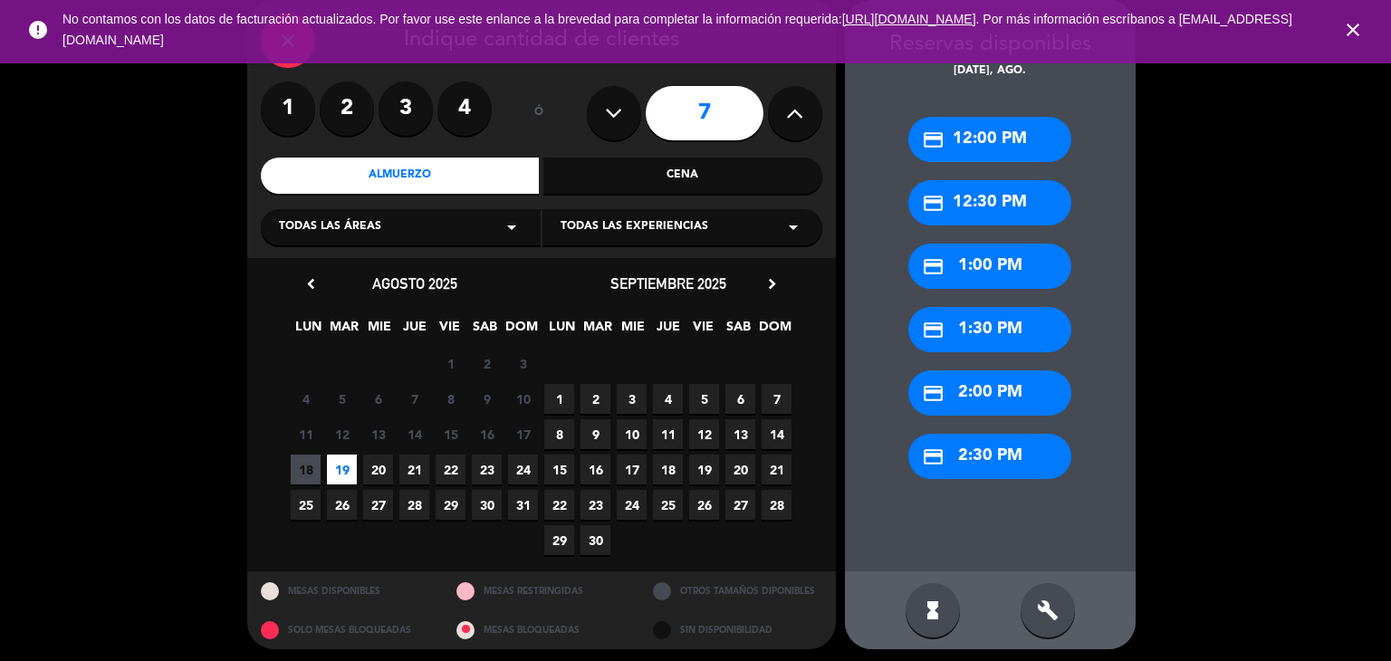
click at [976, 323] on div "credit_card 1:30 PM" at bounding box center [989, 329] width 163 height 45
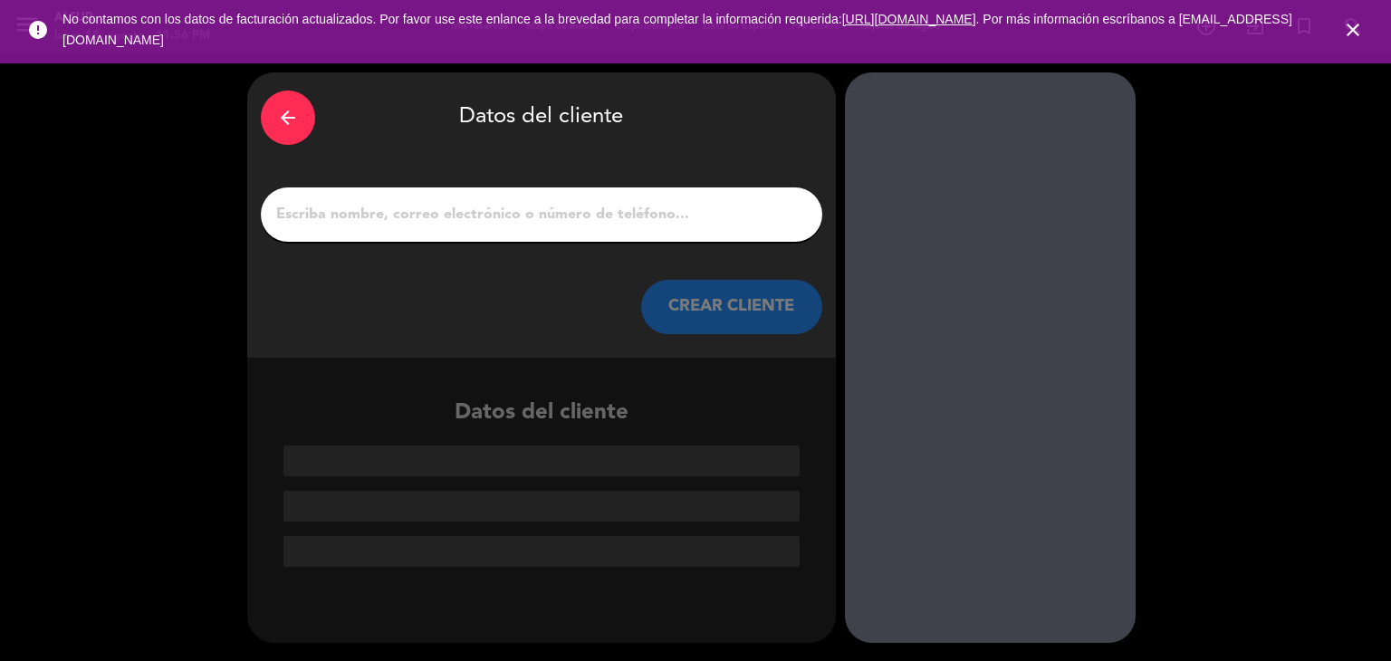
click at [666, 208] on input "1" at bounding box center [541, 214] width 534 height 25
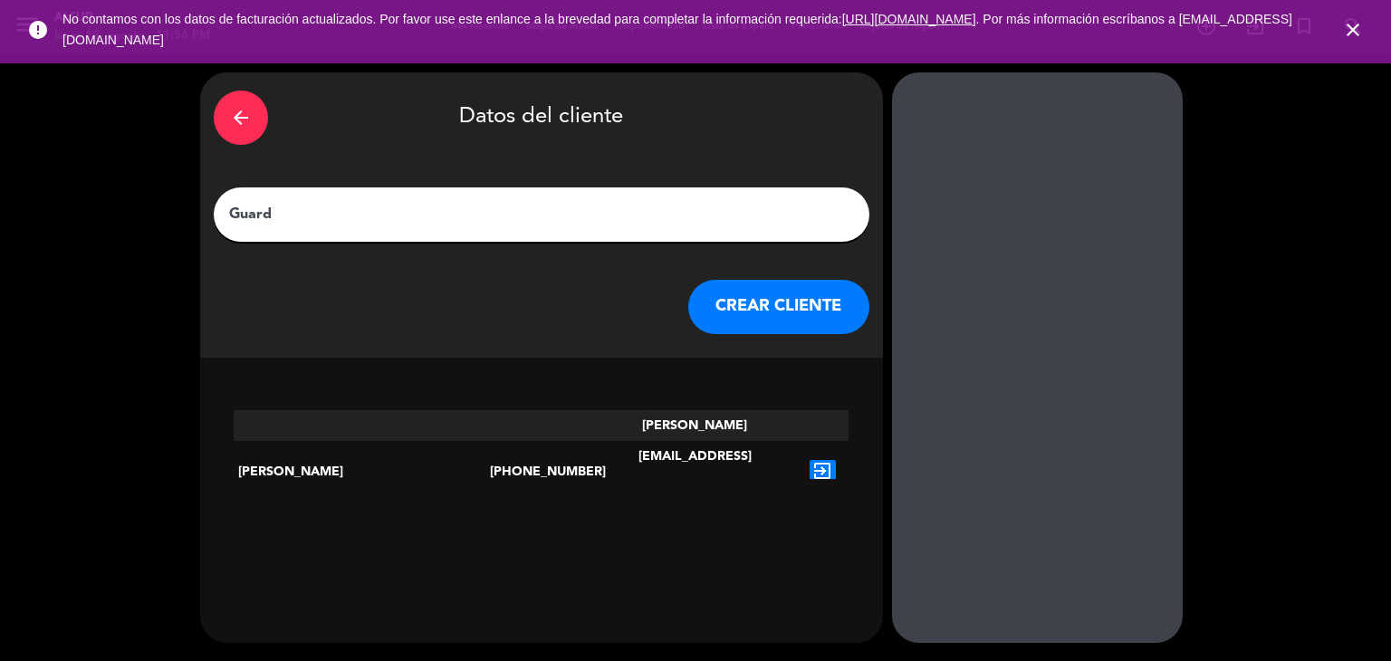
type input "Guard"
click at [809, 460] on icon "exit_to_app" at bounding box center [822, 472] width 26 height 24
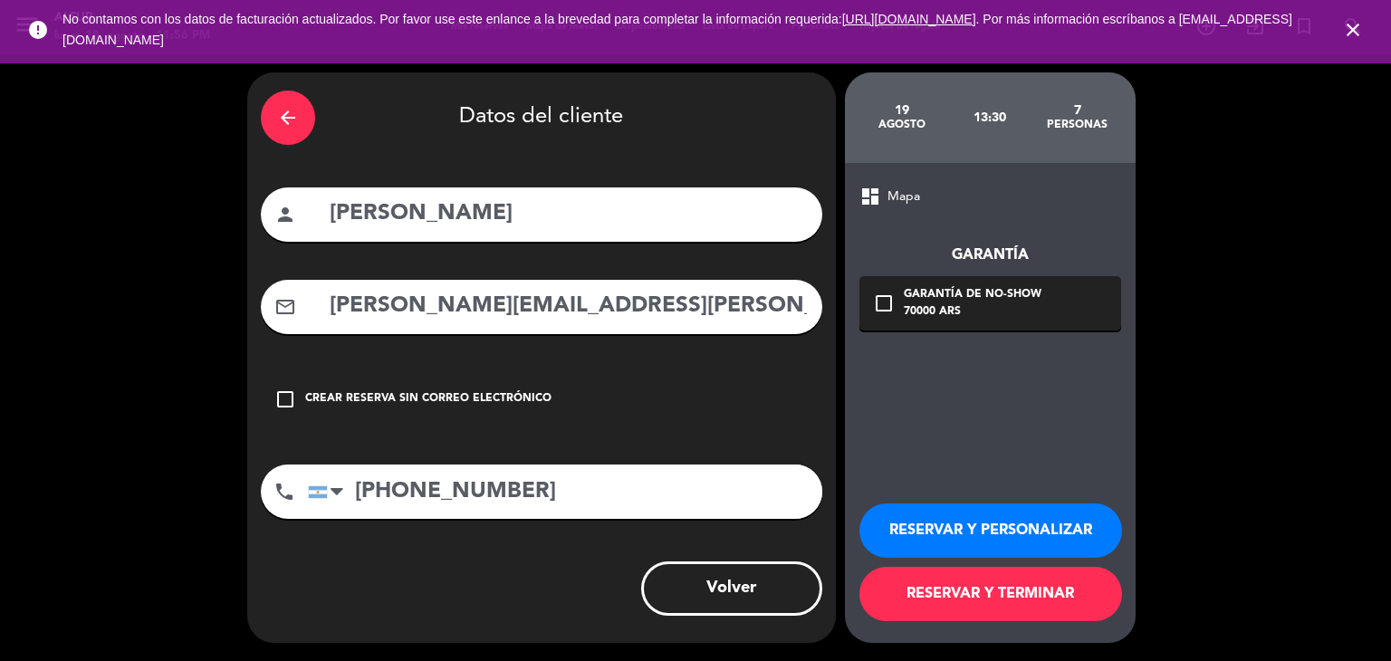
click at [978, 586] on button "RESERVAR Y TERMINAR" at bounding box center [990, 594] width 263 height 54
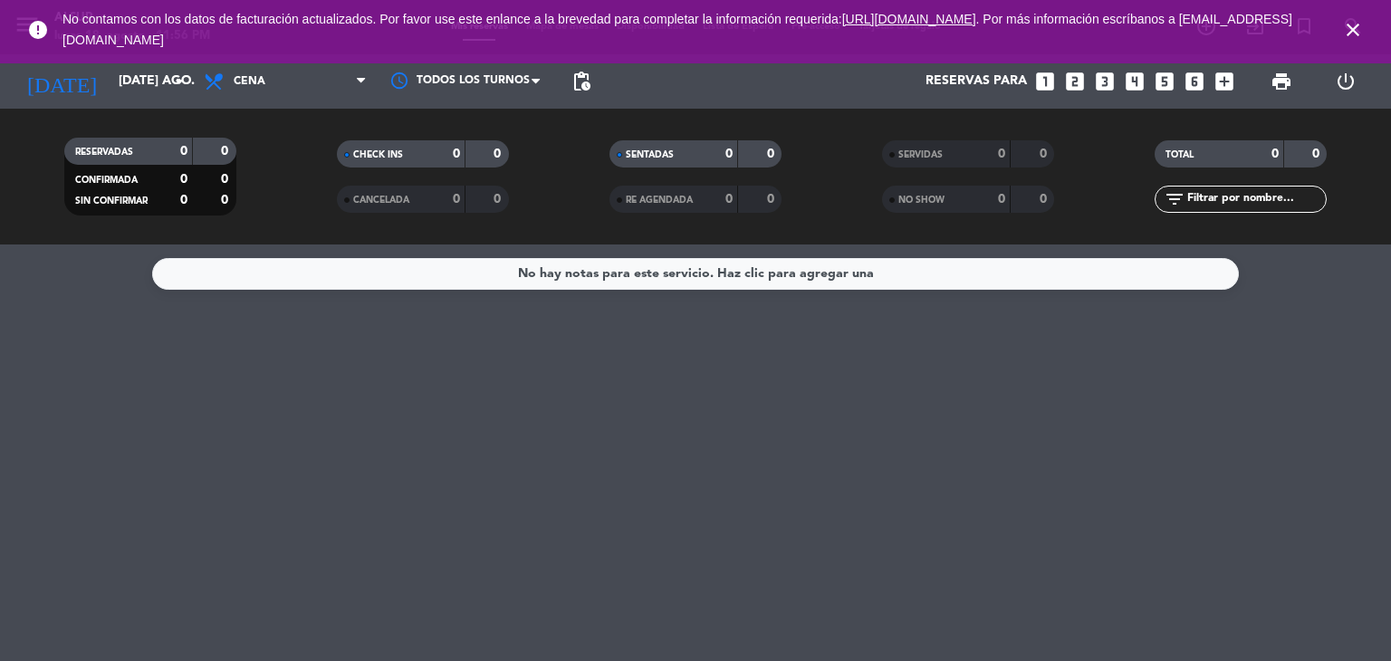
click at [1354, 25] on icon "close" at bounding box center [1353, 30] width 22 height 22
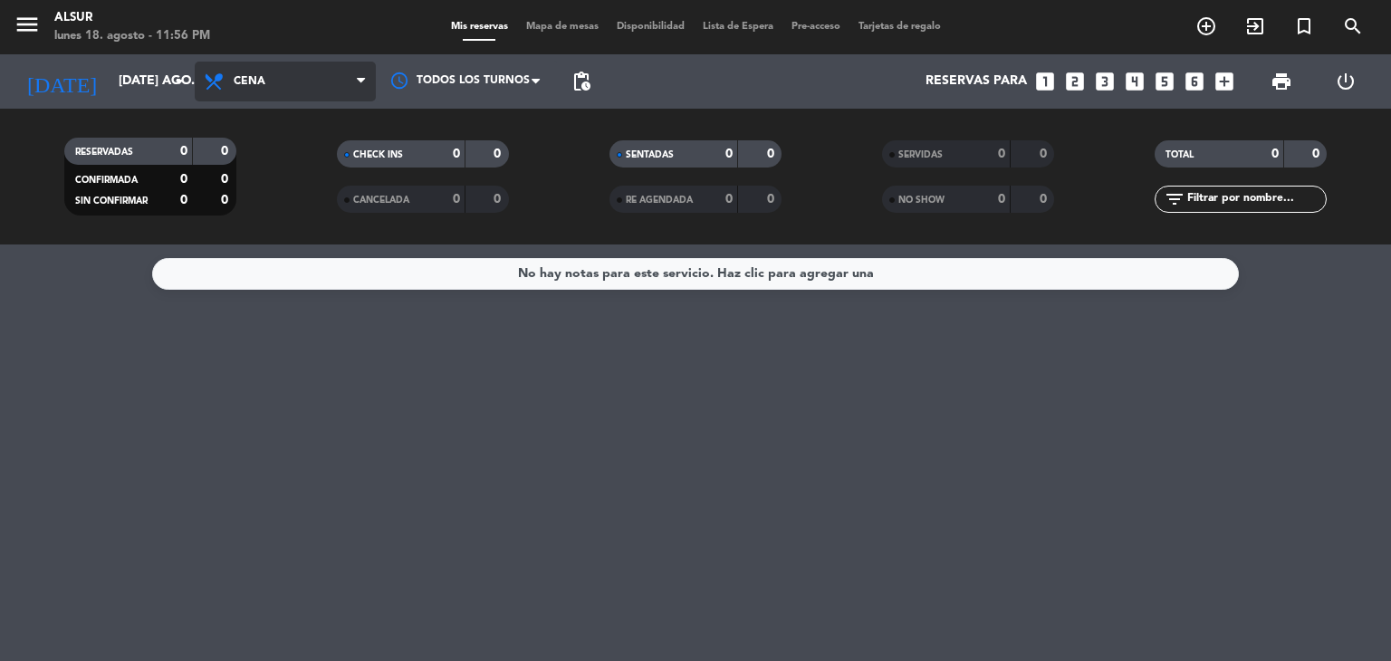
click at [261, 78] on span "Cena" at bounding box center [250, 81] width 32 height 13
click at [258, 178] on div "menu Alsur lunes 18. agosto - 11:56 PM Mis reservas Mapa de mesas Disponibilida…" at bounding box center [695, 122] width 1391 height 244
